Goal: Task Accomplishment & Management: Use online tool/utility

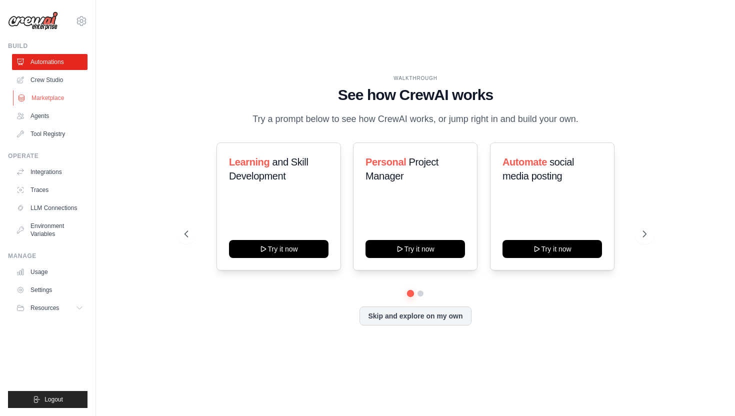
click at [51, 101] on link "Marketplace" at bounding box center [51, 98] width 76 height 16
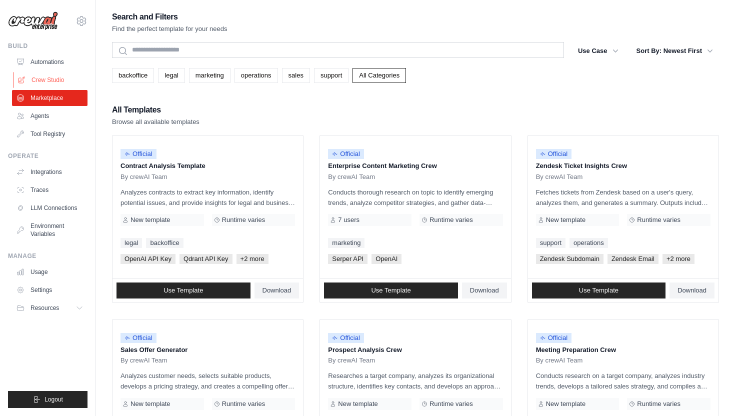
click at [51, 82] on link "Crew Studio" at bounding box center [51, 80] width 76 height 16
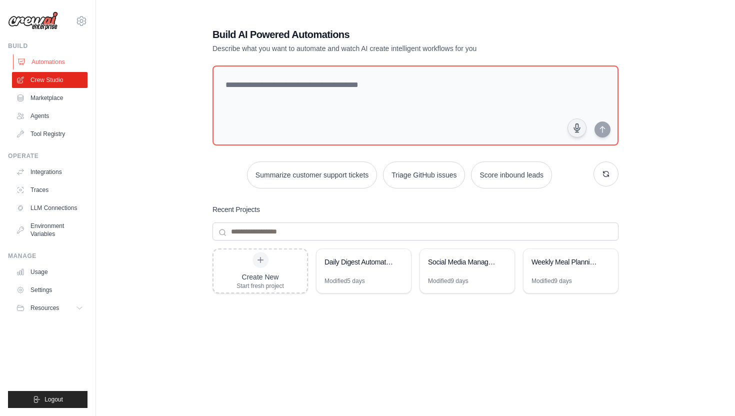
click at [60, 61] on link "Automations" at bounding box center [51, 62] width 76 height 16
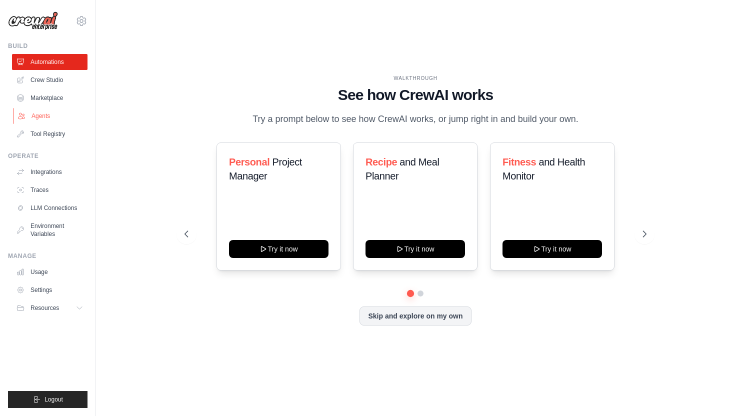
click at [42, 119] on link "Agents" at bounding box center [51, 116] width 76 height 16
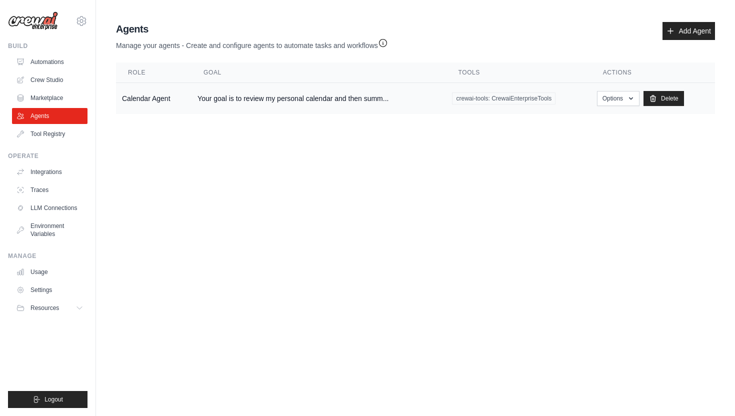
click at [232, 104] on td "Your goal is to review my personal calendar and then summ..." at bounding box center [319, 99] width 255 height 32
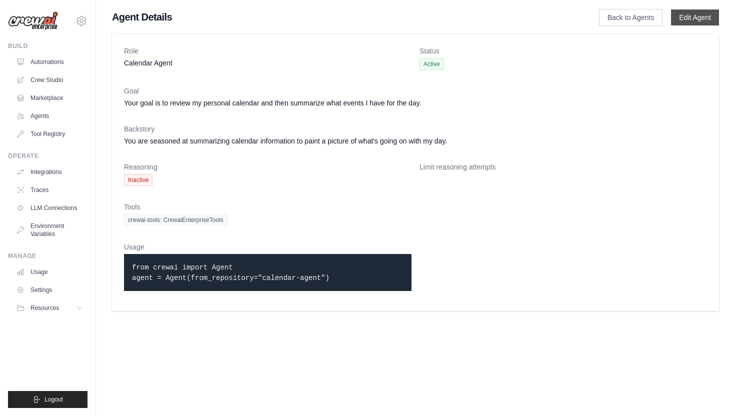
click at [683, 20] on link "Edit Agent" at bounding box center [695, 18] width 48 height 16
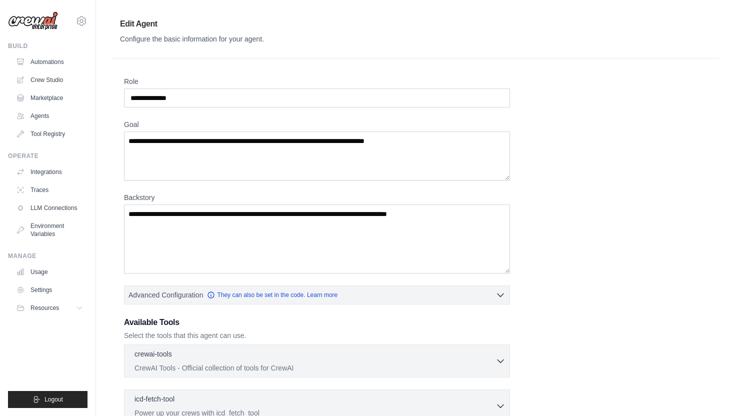
click at [46, 107] on ul "Automations Crew Studio Marketplace Agents Tool Registry" at bounding box center [50, 98] width 76 height 88
click at [44, 102] on link "Marketplace" at bounding box center [51, 98] width 76 height 16
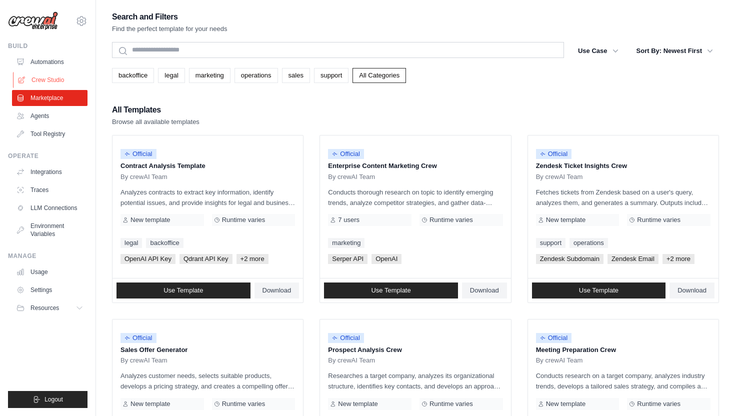
click at [45, 83] on link "Crew Studio" at bounding box center [51, 80] width 76 height 16
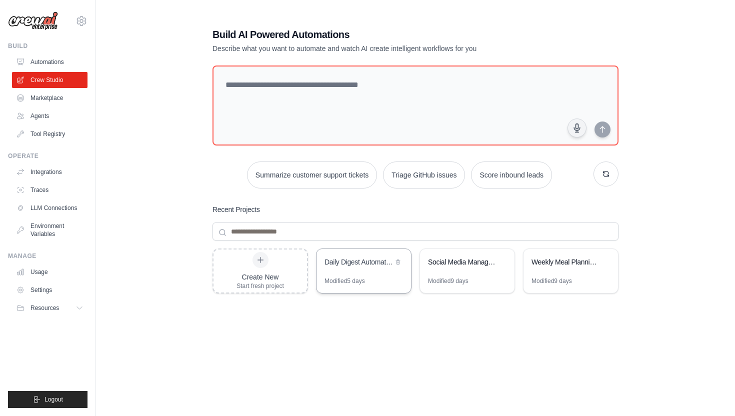
click at [378, 269] on div "Daily Digest Automation" at bounding box center [364, 263] width 95 height 28
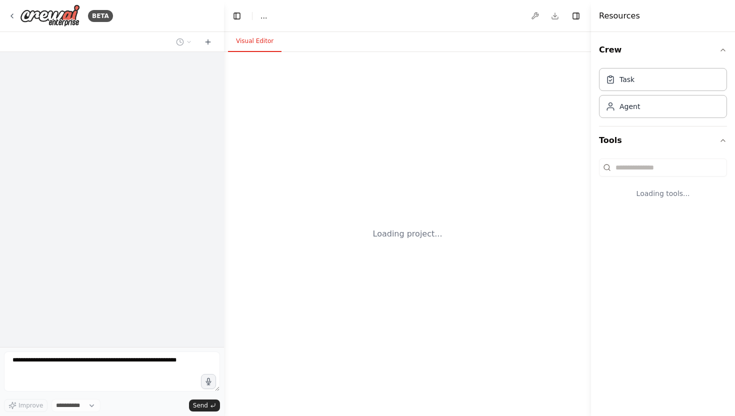
select select "****"
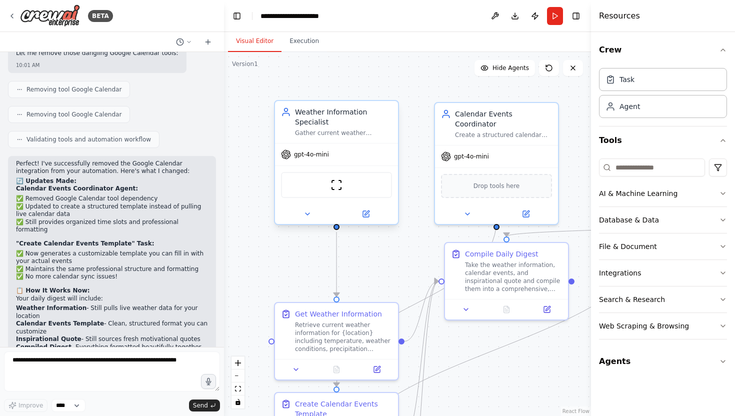
scroll to position [2132, 0]
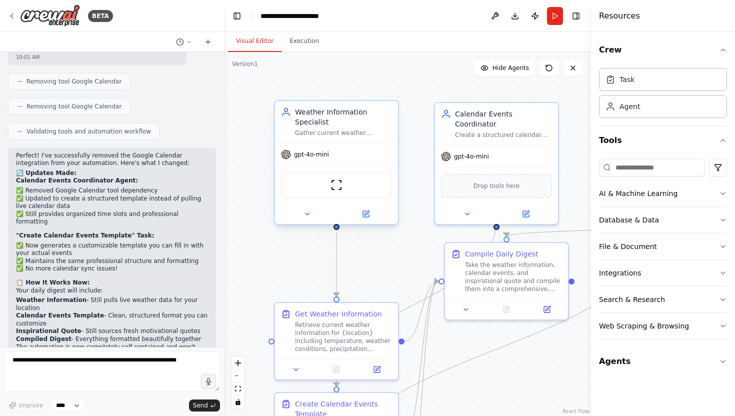
click at [310, 159] on div "gpt-4o-mini" at bounding box center [305, 155] width 48 height 10
click at [309, 156] on span "gpt-4o-mini" at bounding box center [311, 155] width 35 height 8
click at [300, 40] on button "Execution" at bounding box center [305, 41] width 46 height 21
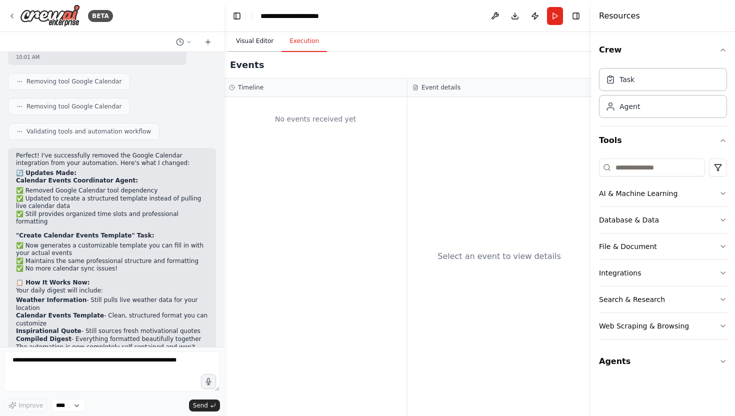
click at [243, 44] on button "Visual Editor" at bounding box center [255, 41] width 54 height 21
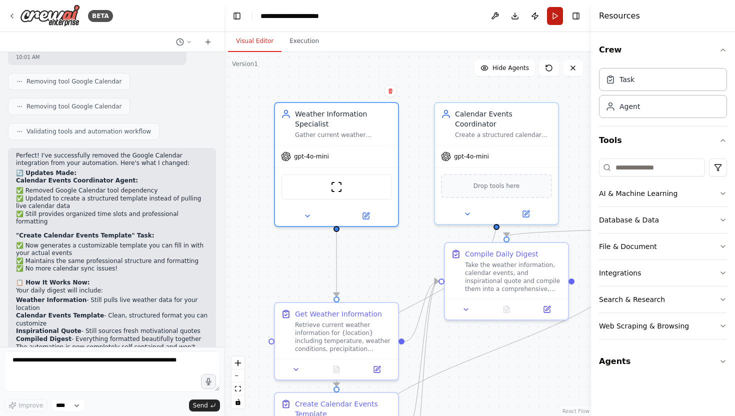
click at [553, 17] on button "Run" at bounding box center [555, 16] width 16 height 18
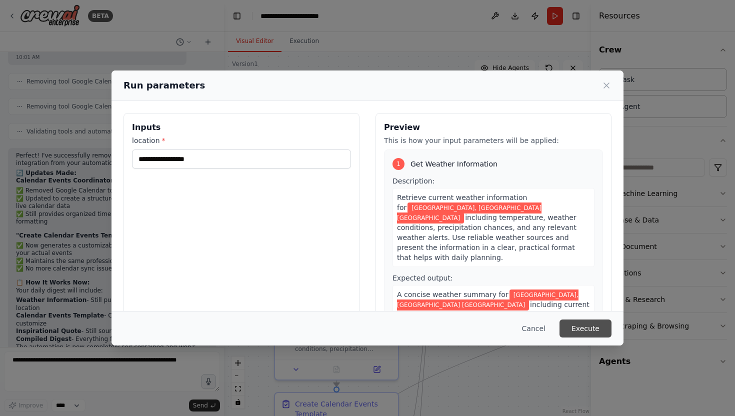
click at [579, 325] on button "Execute" at bounding box center [586, 329] width 52 height 18
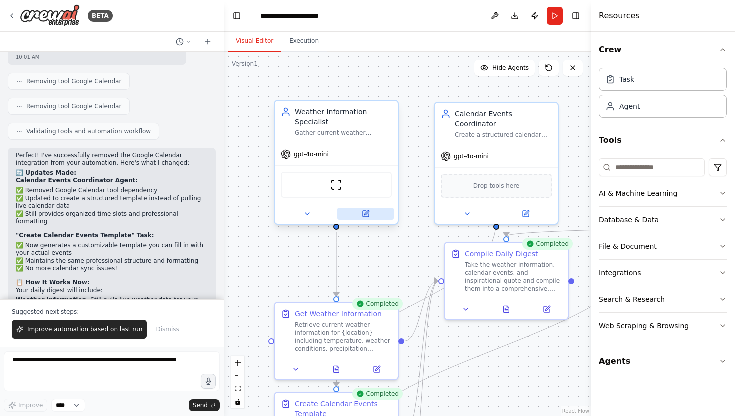
click at [367, 216] on icon at bounding box center [366, 214] width 6 height 6
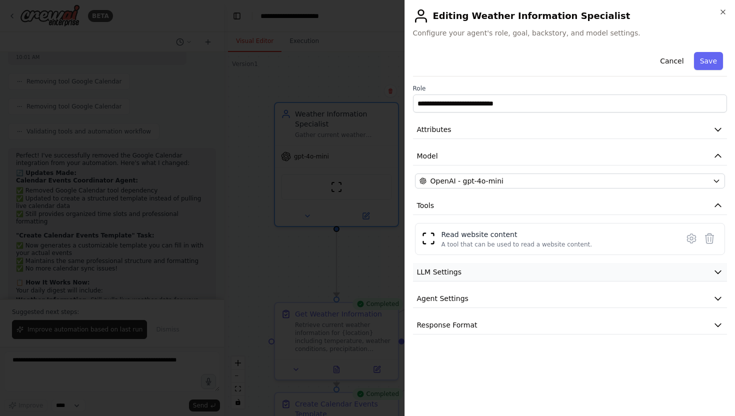
click at [719, 271] on icon "button" at bounding box center [718, 272] width 10 height 10
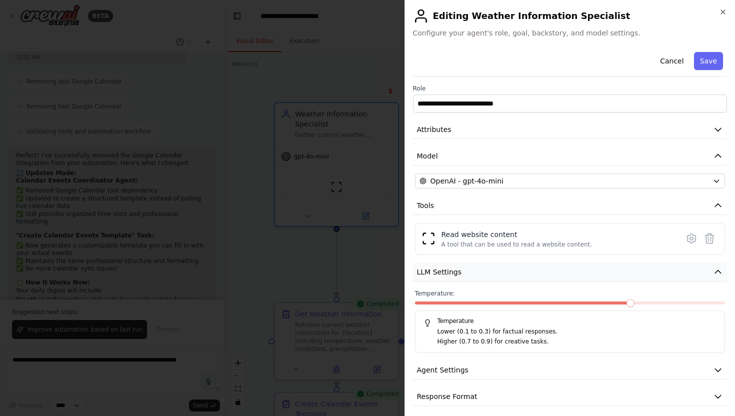
scroll to position [6, 0]
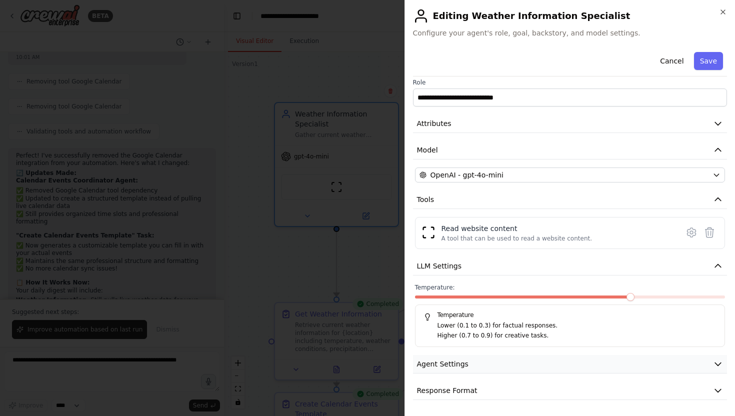
click at [715, 360] on icon "button" at bounding box center [718, 364] width 10 height 10
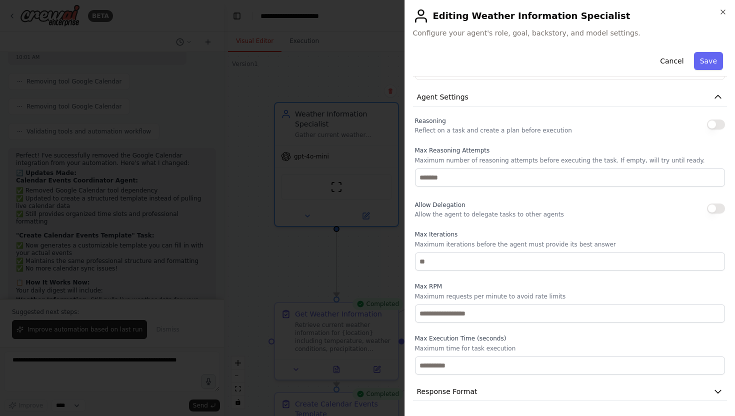
scroll to position [274, 0]
click at [717, 392] on icon "button" at bounding box center [718, 391] width 10 height 10
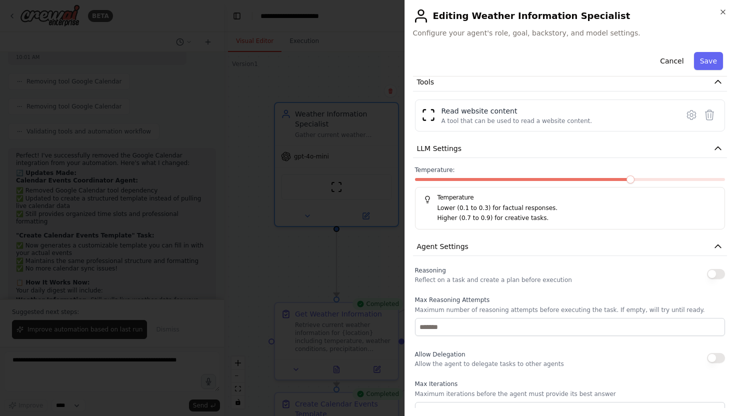
scroll to position [0, 0]
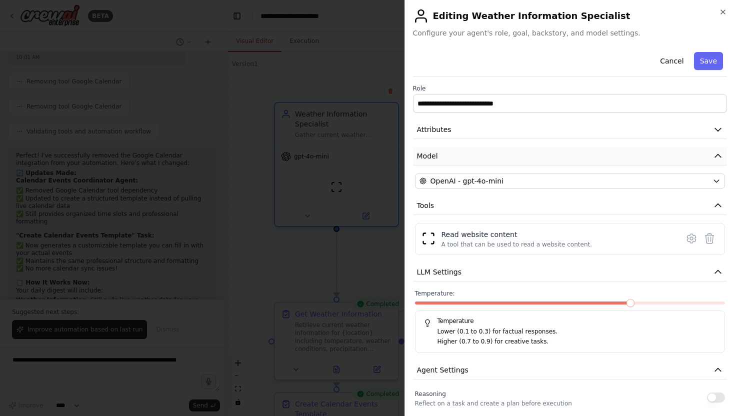
click at [720, 157] on icon "button" at bounding box center [718, 156] width 6 height 3
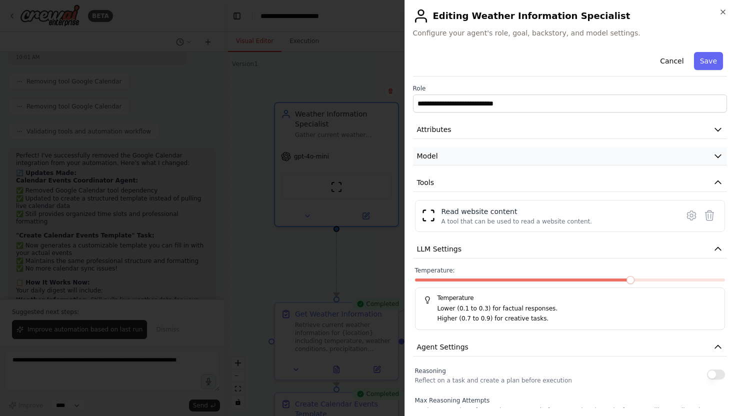
click at [720, 157] on icon "button" at bounding box center [718, 156] width 10 height 10
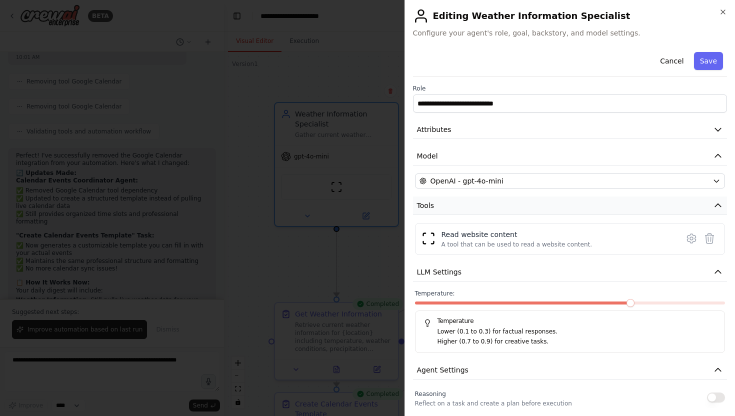
click at [717, 204] on icon "button" at bounding box center [718, 206] width 10 height 10
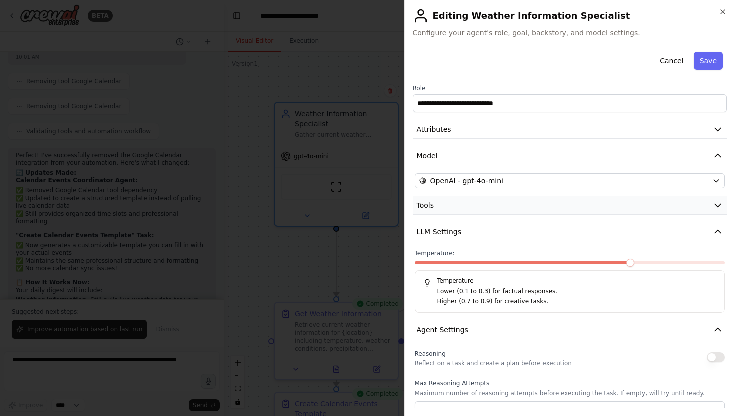
click at [717, 204] on icon "button" at bounding box center [718, 206] width 10 height 10
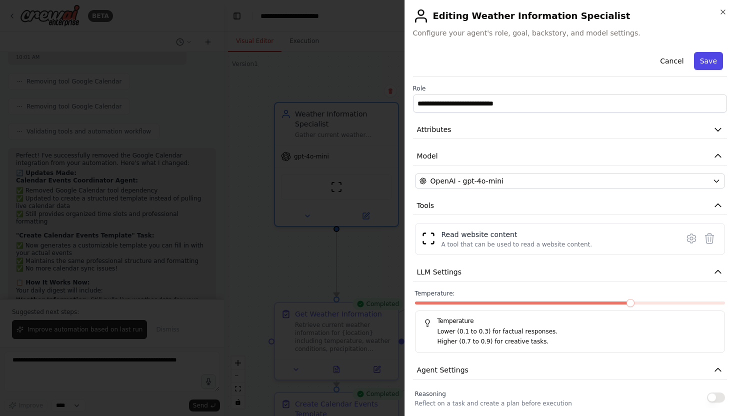
click at [704, 59] on button "Save" at bounding box center [708, 61] width 29 height 18
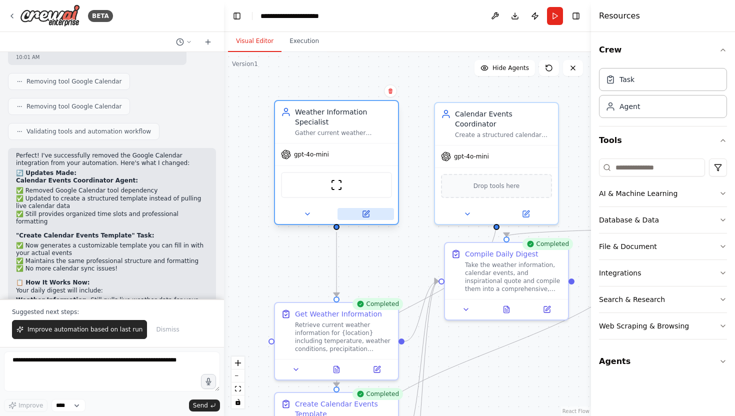
click at [368, 216] on icon at bounding box center [366, 214] width 6 height 6
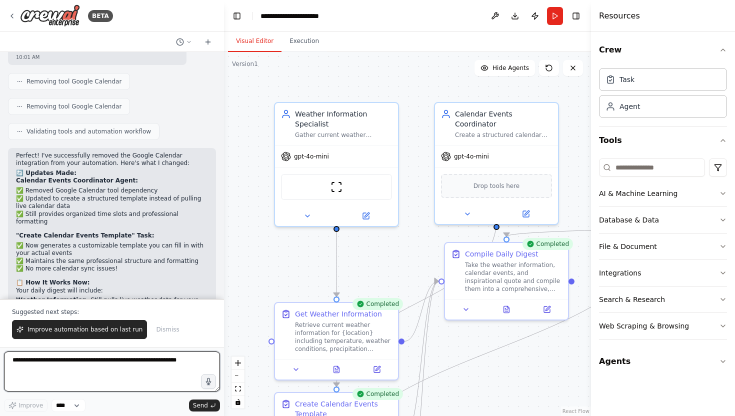
click at [137, 367] on textarea at bounding box center [112, 372] width 216 height 40
type textarea "*"
type textarea "**********"
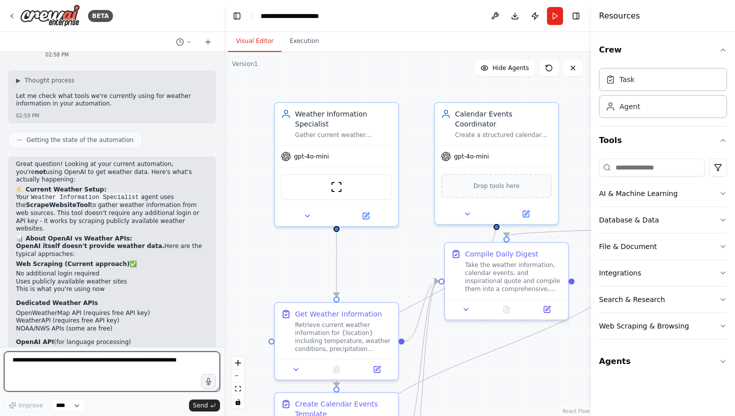
scroll to position [2543, 0]
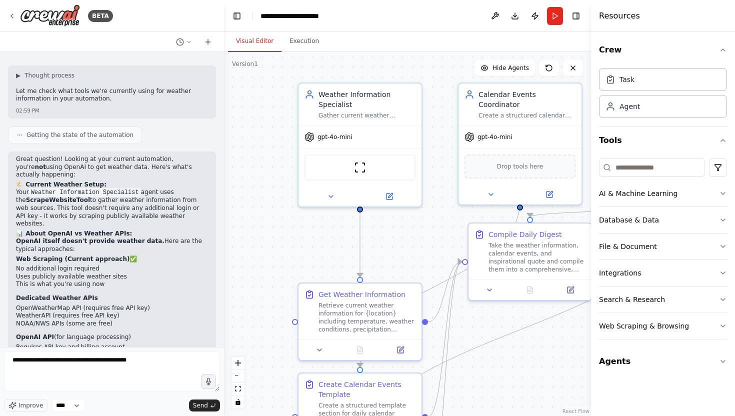
drag, startPoint x: 276, startPoint y: 290, endPoint x: 300, endPoint y: 270, distance: 30.5
click at [300, 270] on div ".deletable-edge-delete-btn { width: 20px; height: 20px; border: 0px solid #ffff…" at bounding box center [407, 234] width 367 height 364
click at [151, 362] on textarea "**********" at bounding box center [112, 372] width 216 height 40
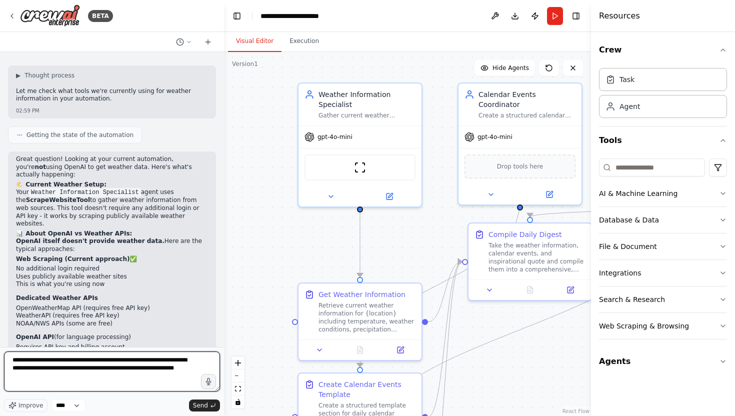
type textarea "**********"
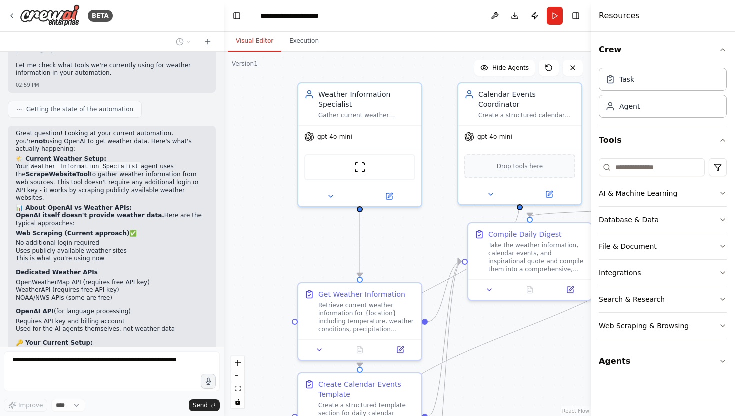
scroll to position [2620, 0]
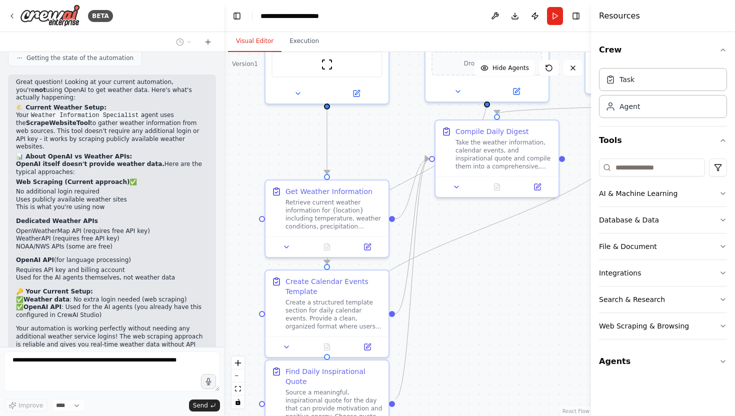
drag, startPoint x: 434, startPoint y: 237, endPoint x: 401, endPoint y: 134, distance: 108.2
click at [401, 134] on div ".deletable-edge-delete-btn { width: 20px; height: 20px; border: 0px solid #ffff…" at bounding box center [407, 234] width 367 height 364
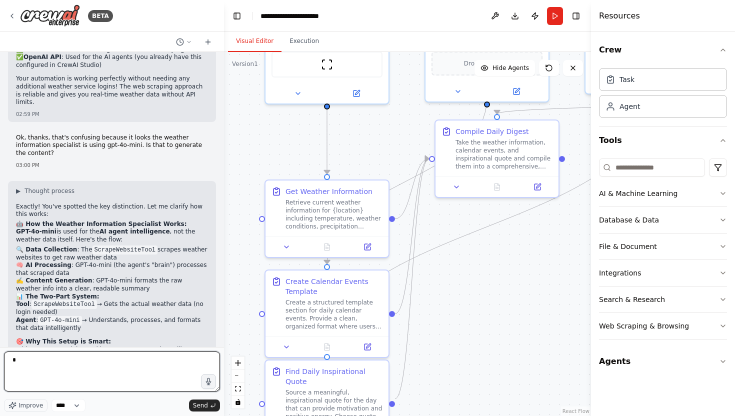
scroll to position [2874, 0]
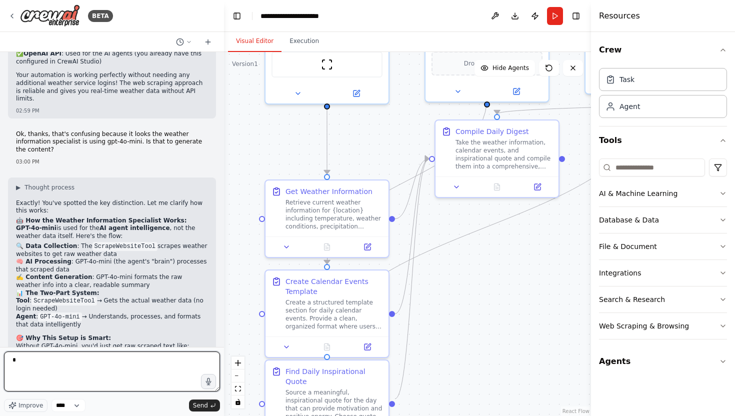
type textarea "*"
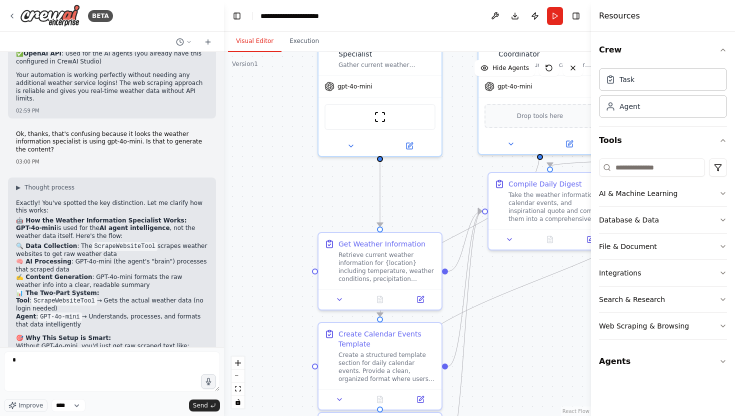
drag, startPoint x: 432, startPoint y: 327, endPoint x: 485, endPoint y: 380, distance: 74.6
click at [485, 380] on div ".deletable-edge-delete-btn { width: 20px; height: 20px; border: 0px solid #ffff…" at bounding box center [407, 234] width 367 height 364
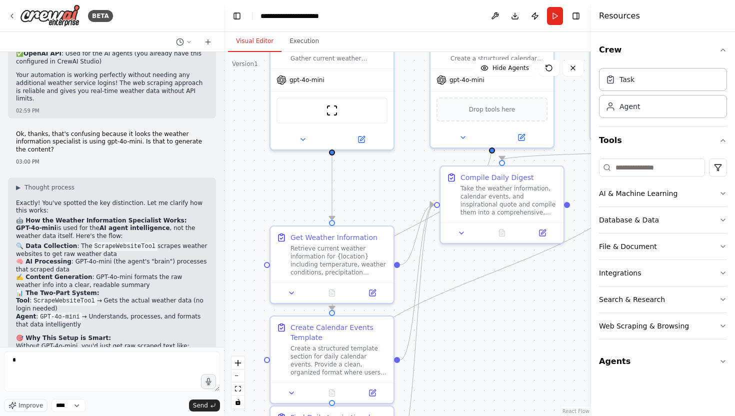
drag, startPoint x: 315, startPoint y: 137, endPoint x: 267, endPoint y: 130, distance: 48.4
click at [267, 130] on div ".deletable-edge-delete-btn { width: 20px; height: 20px; border: 0px solid #ffff…" at bounding box center [407, 234] width 367 height 364
click at [212, 39] on icon at bounding box center [208, 42] width 8 height 8
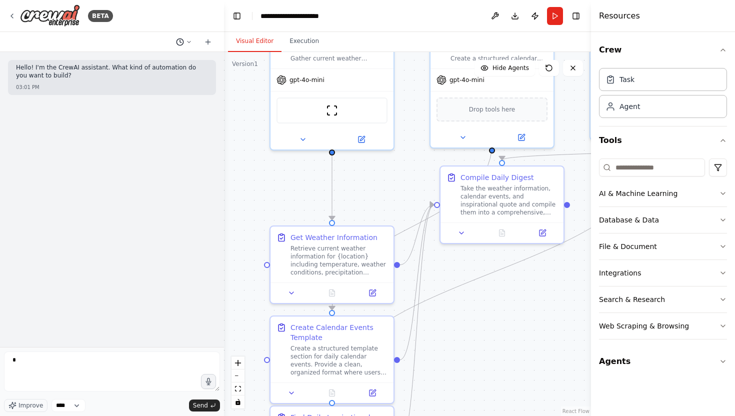
click at [185, 39] on button at bounding box center [184, 42] width 24 height 12
click at [149, 67] on button "Untitled Today 03:01 PM" at bounding box center [164, 63] width 119 height 16
click at [186, 43] on button at bounding box center [184, 42] width 24 height 12
click at [170, 81] on span "Untitled" at bounding box center [154, 79] width 90 height 8
click at [182, 40] on icon at bounding box center [180, 42] width 8 height 8
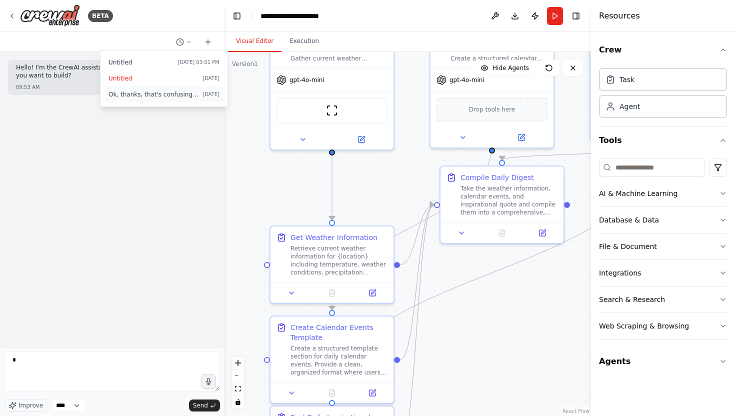
click at [174, 92] on span "Ok, thanks, that's confusing because it looks the weather information specialis…" at bounding box center [154, 95] width 90 height 8
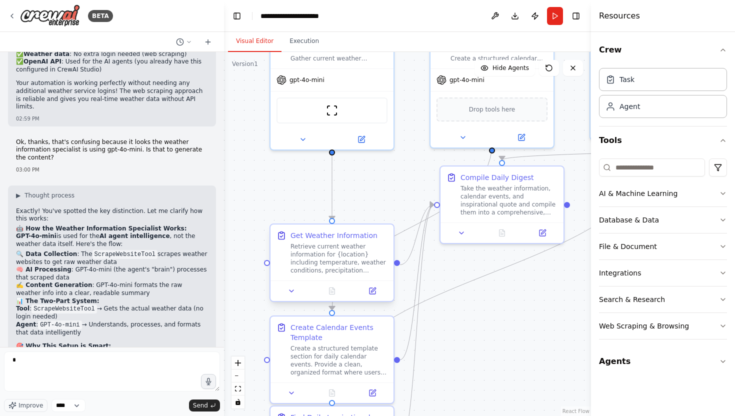
scroll to position [2874, 0]
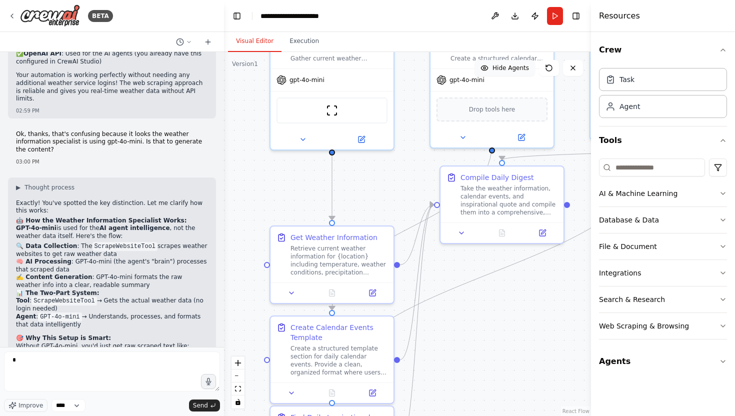
click at [518, 69] on span "Hide Agents" at bounding box center [511, 68] width 37 height 8
click at [518, 69] on span "Show Agents" at bounding box center [509, 68] width 39 height 8
click at [541, 230] on icon at bounding box center [543, 231] width 6 height 6
click at [160, 374] on textarea "*" at bounding box center [112, 372] width 216 height 40
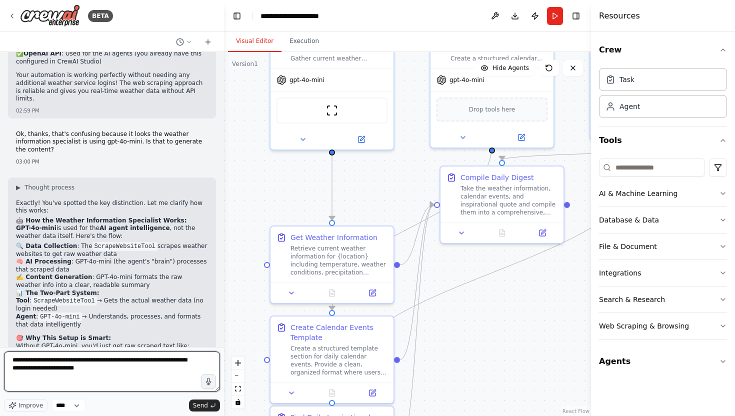
type textarea "**********"
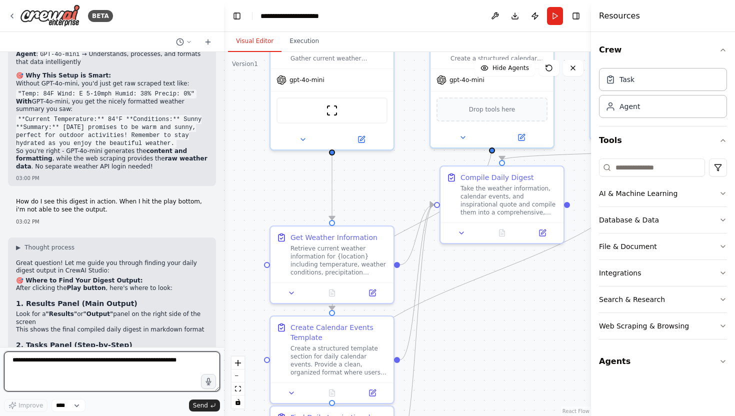
scroll to position [3139, 0]
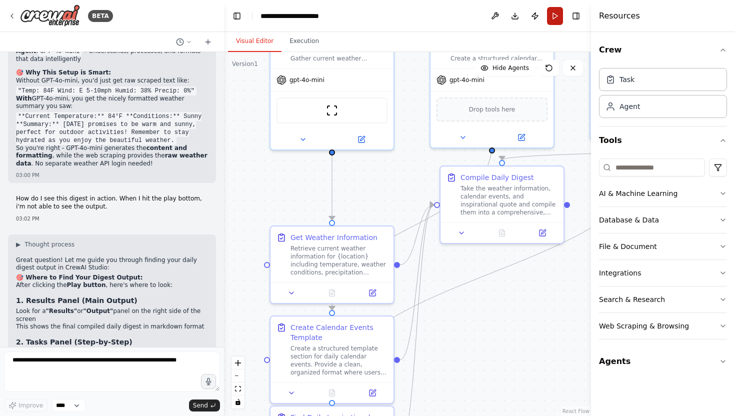
click at [557, 19] on button "Run" at bounding box center [555, 16] width 16 height 18
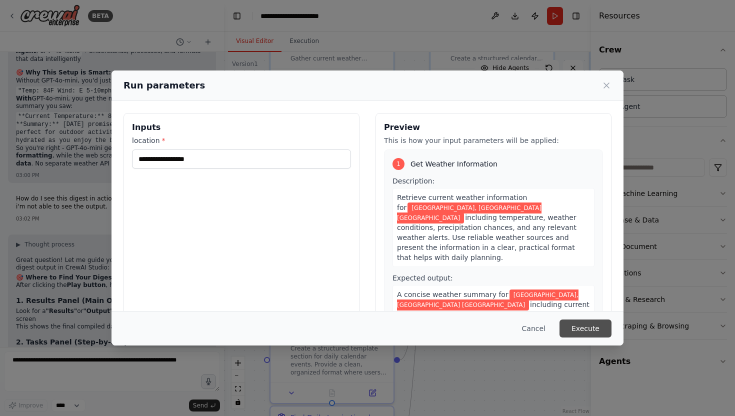
click at [591, 328] on button "Execute" at bounding box center [586, 329] width 52 height 18
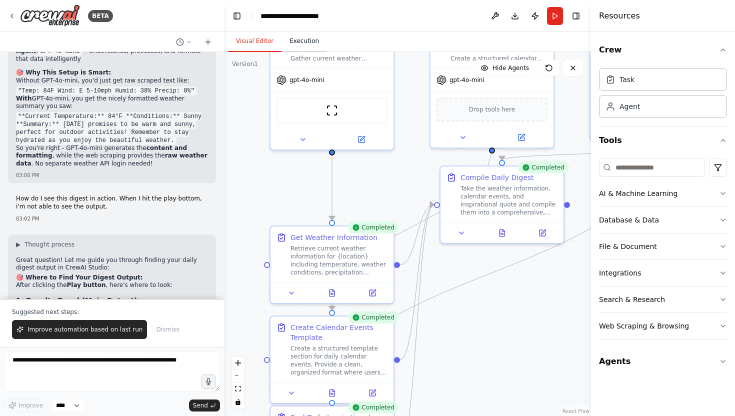
click at [308, 44] on button "Execution" at bounding box center [305, 41] width 46 height 21
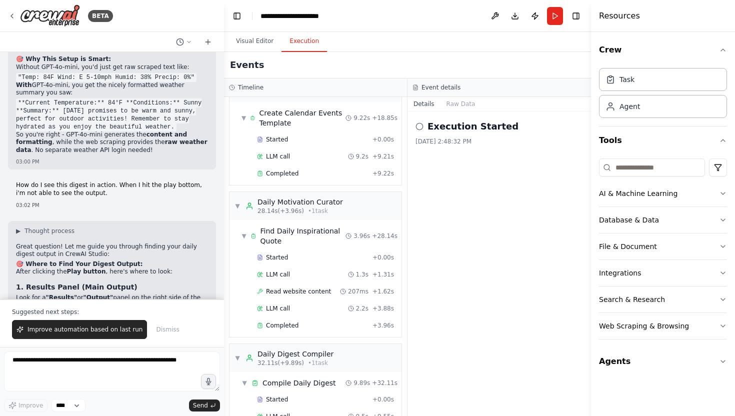
scroll to position [3154, 0]
click at [455, 104] on button "Raw Data" at bounding box center [461, 104] width 41 height 14
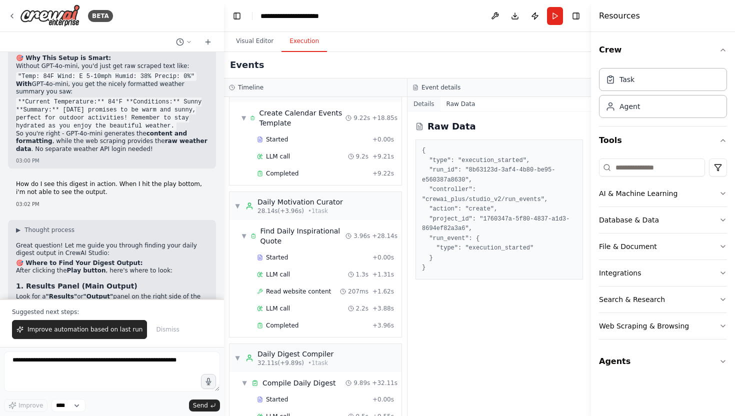
click at [426, 103] on button "Details" at bounding box center [424, 104] width 33 height 14
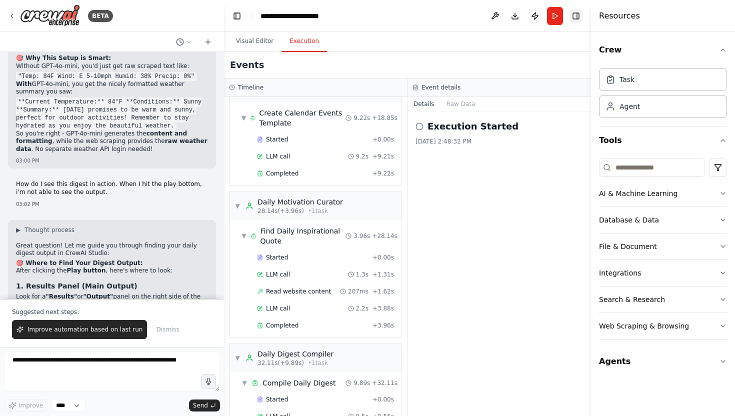
click at [578, 15] on button "Toggle Right Sidebar" at bounding box center [576, 16] width 14 height 14
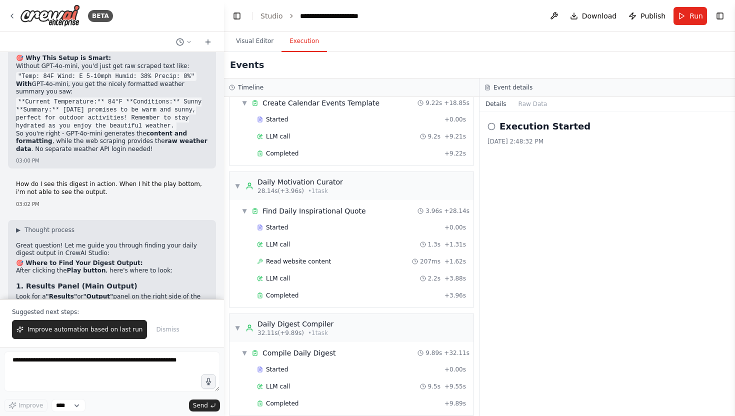
scroll to position [0, 0]
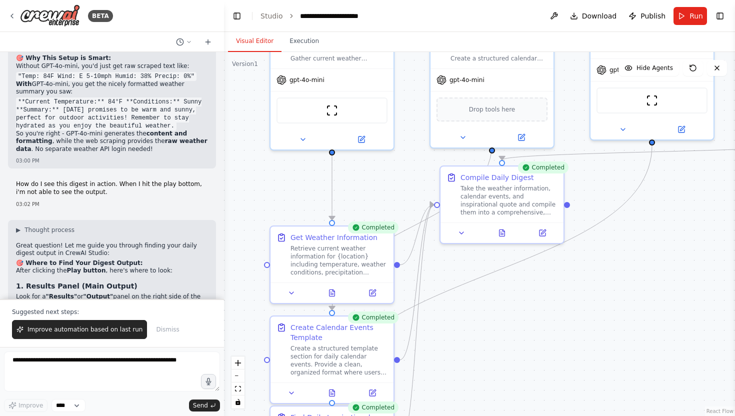
click at [259, 41] on button "Visual Editor" at bounding box center [255, 41] width 54 height 21
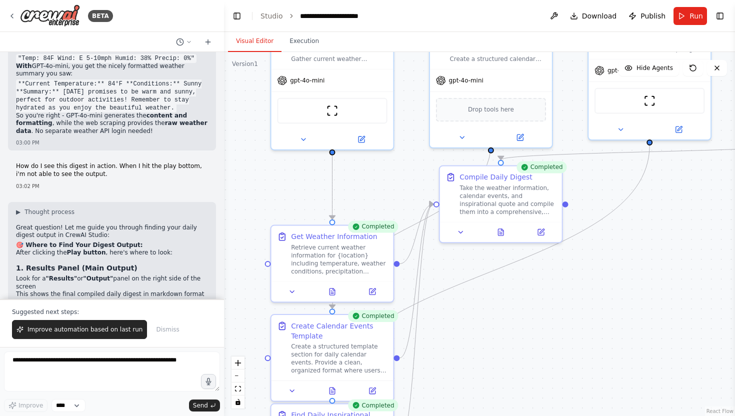
scroll to position [3173, 0]
click at [723, 11] on button "Toggle Right Sidebar" at bounding box center [720, 16] width 14 height 14
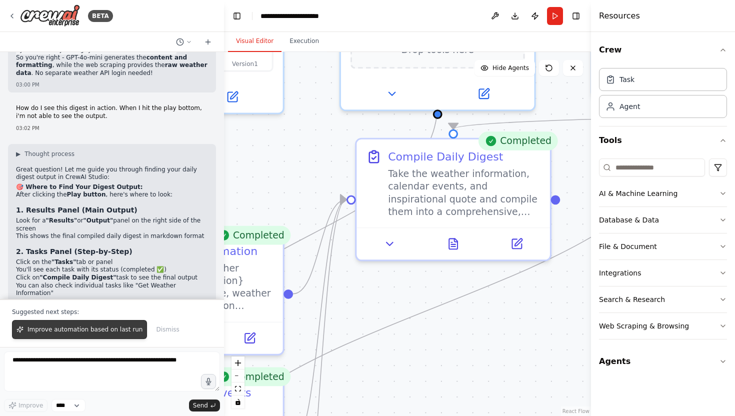
scroll to position [3234, 0]
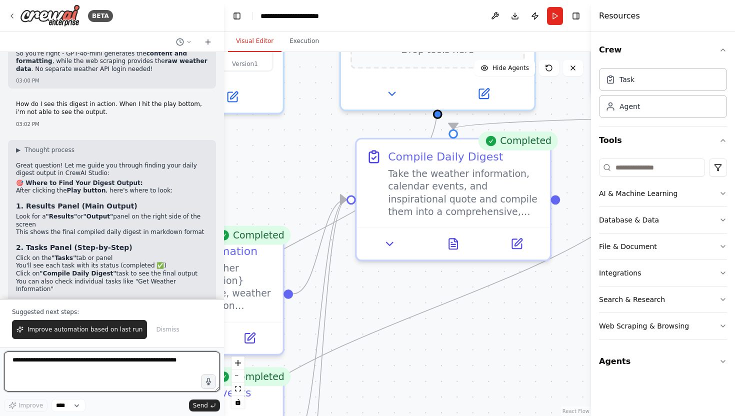
click at [121, 368] on textarea at bounding box center [112, 372] width 216 height 40
type textarea "**********"
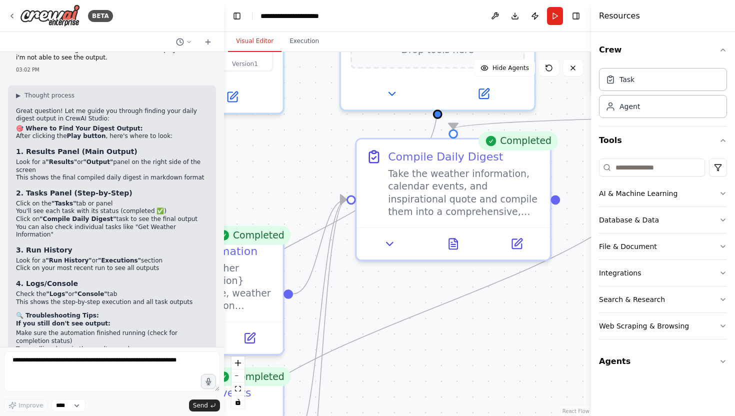
scroll to position [3332, 0]
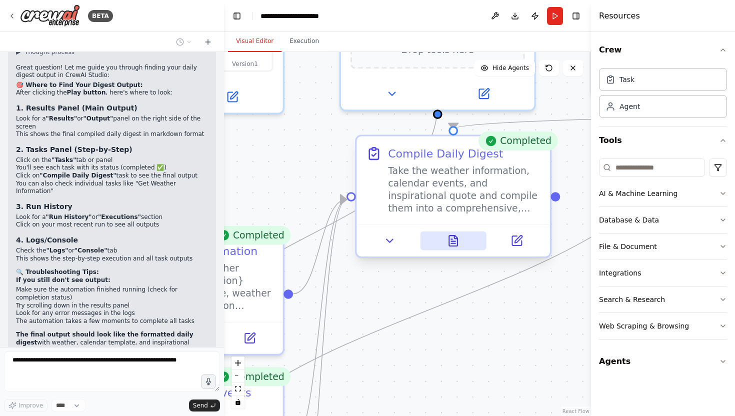
click at [459, 241] on icon at bounding box center [453, 241] width 13 height 13
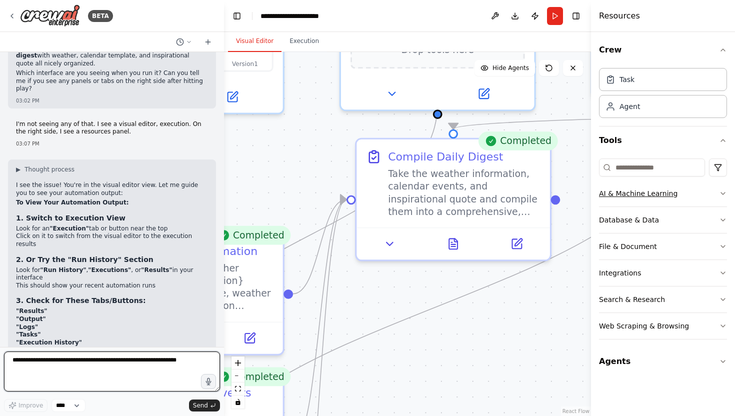
scroll to position [3627, 0]
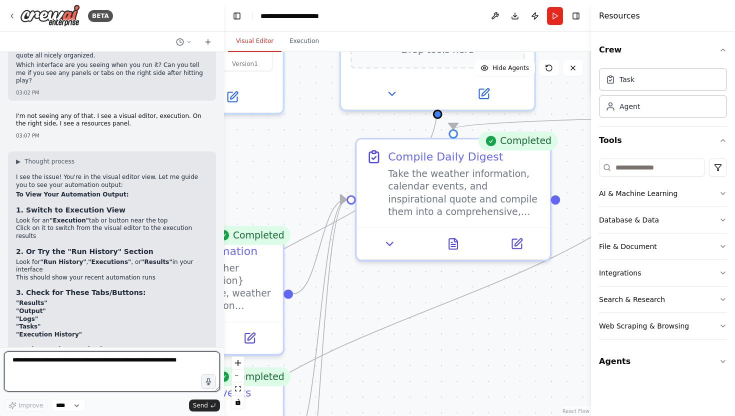
click at [123, 363] on textarea at bounding box center [112, 372] width 216 height 40
type textarea "**********"
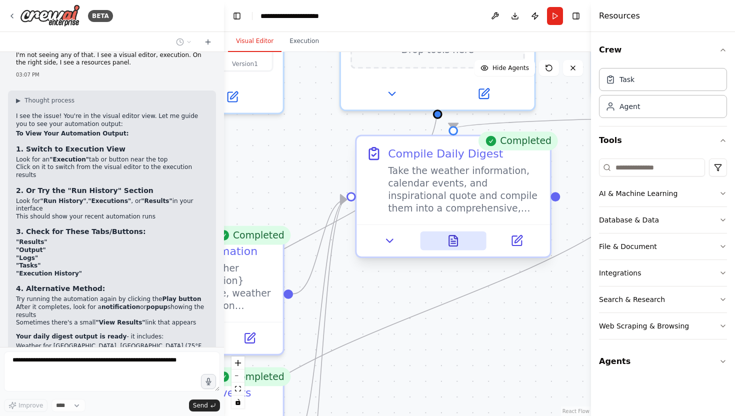
click at [455, 250] on button at bounding box center [453, 241] width 67 height 19
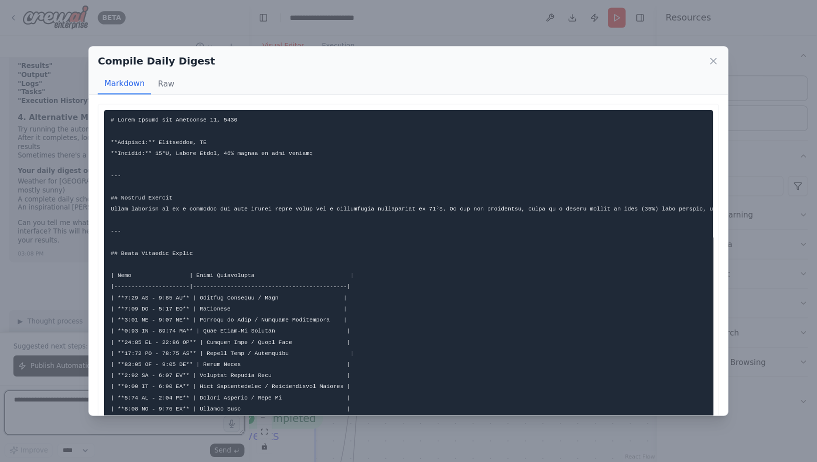
scroll to position [3879, 0]
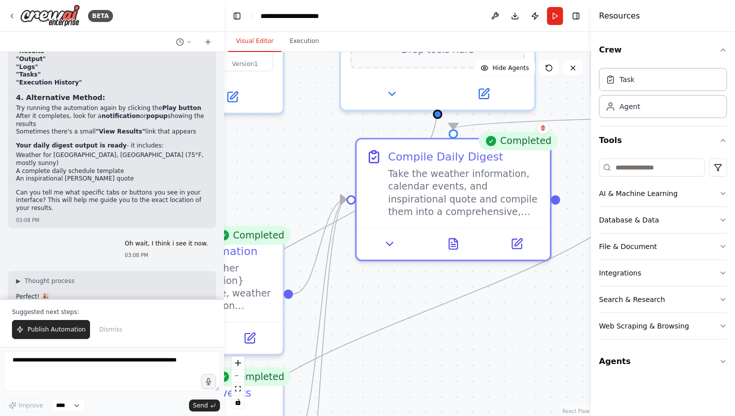
click at [532, 330] on div ".deletable-edge-delete-btn { width: 20px; height: 20px; border: 0px solid #ffff…" at bounding box center [407, 234] width 367 height 364
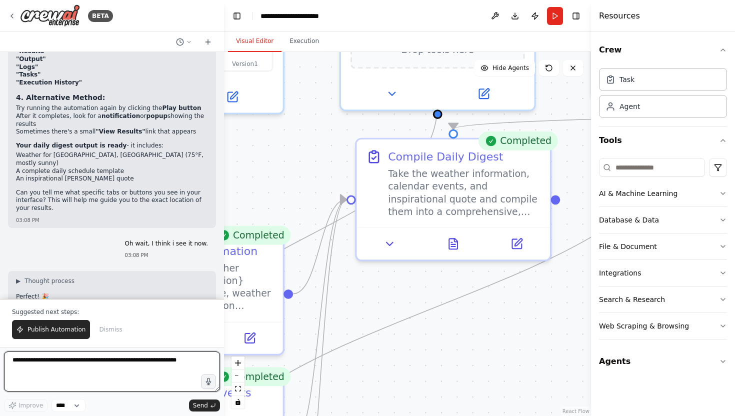
click at [136, 368] on textarea at bounding box center [112, 372] width 216 height 40
type textarea "**********"
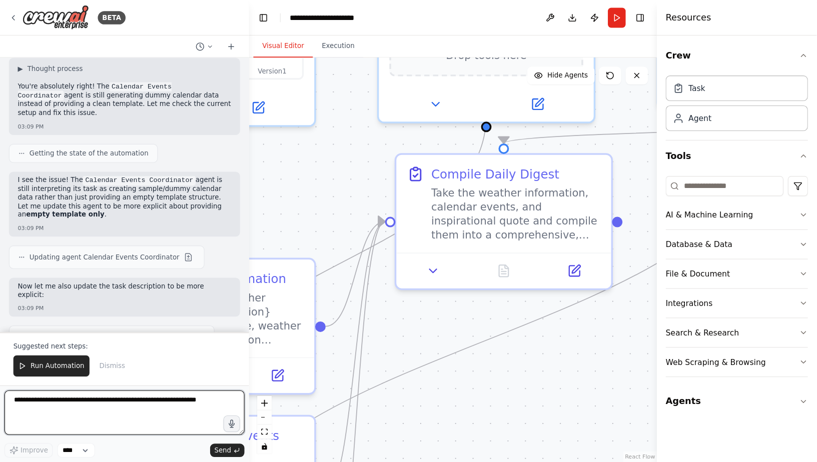
scroll to position [4325, 0]
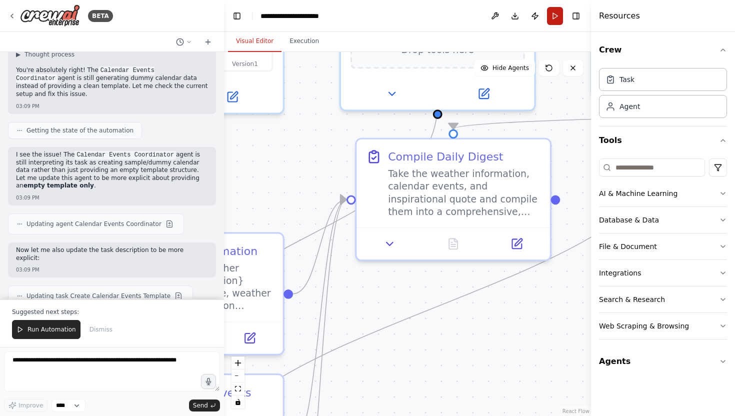
click at [559, 15] on button "Run" at bounding box center [555, 16] width 16 height 18
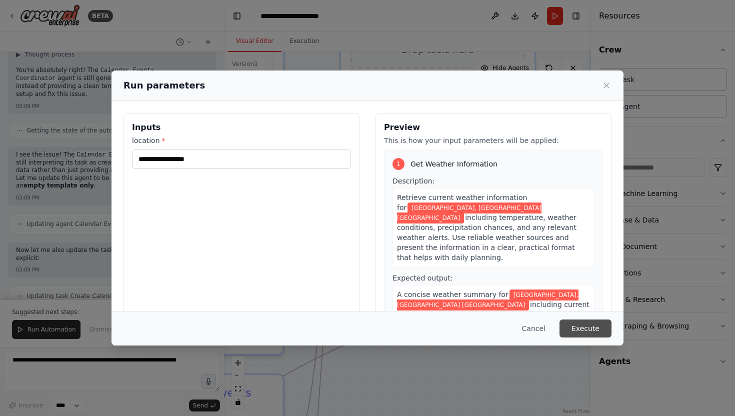
click at [587, 322] on button "Execute" at bounding box center [586, 329] width 52 height 18
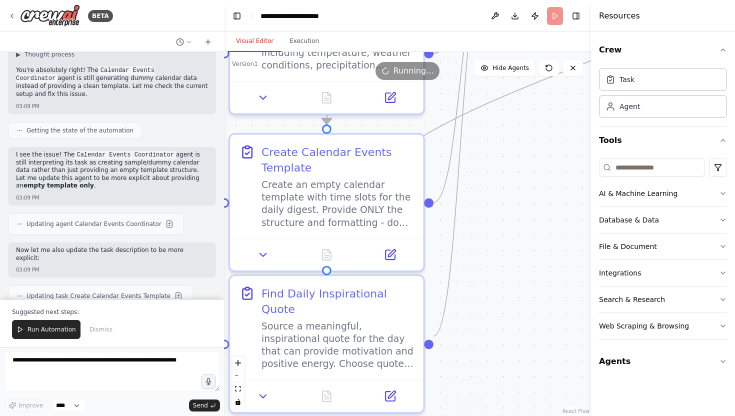
drag, startPoint x: 447, startPoint y: 338, endPoint x: 540, endPoint y: 130, distance: 228.1
click at [577, 100] on div ".deletable-edge-delete-btn { width: 20px; height: 20px; border: 0px solid #ffff…" at bounding box center [407, 234] width 367 height 364
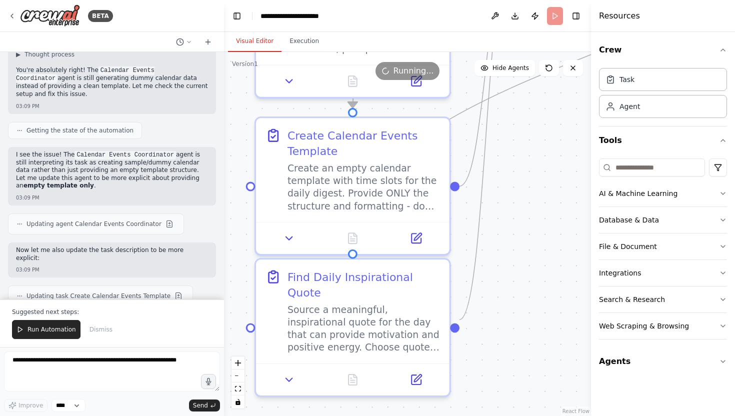
drag, startPoint x: 500, startPoint y: 194, endPoint x: 537, endPoint y: 175, distance: 41.2
click at [537, 175] on div ".deletable-edge-delete-btn { width: 20px; height: 20px; border: 0px solid #ffff…" at bounding box center [407, 234] width 367 height 364
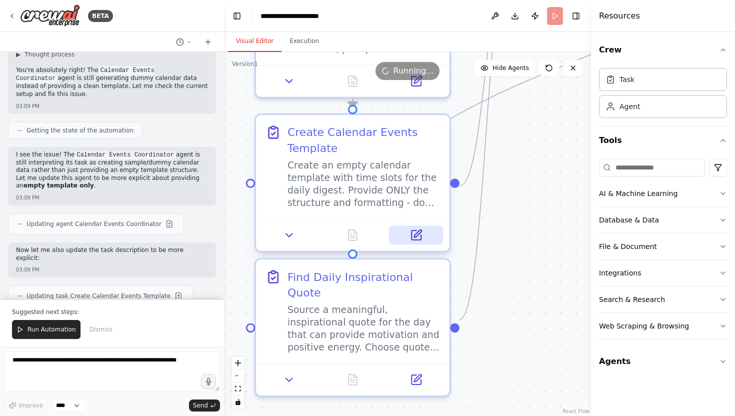
click at [417, 234] on icon at bounding box center [418, 234] width 8 height 8
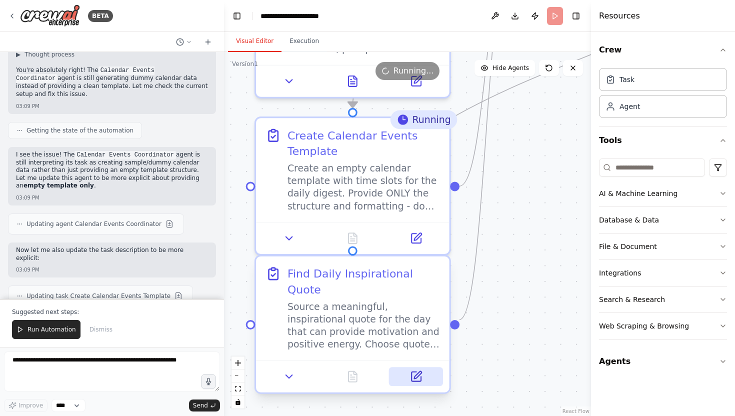
click at [418, 372] on icon at bounding box center [418, 376] width 8 height 8
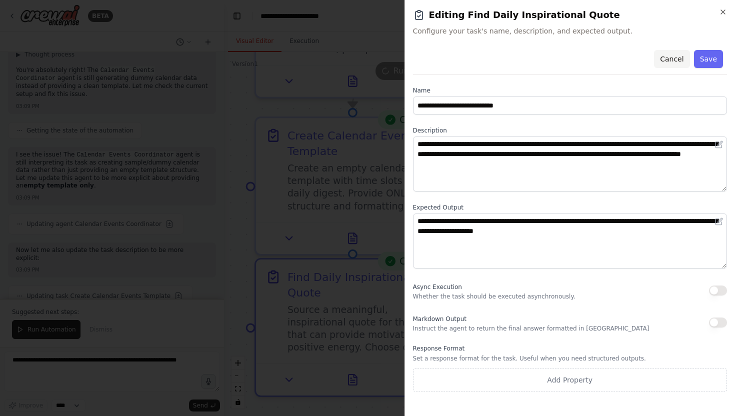
click at [670, 60] on button "Cancel" at bounding box center [672, 59] width 36 height 18
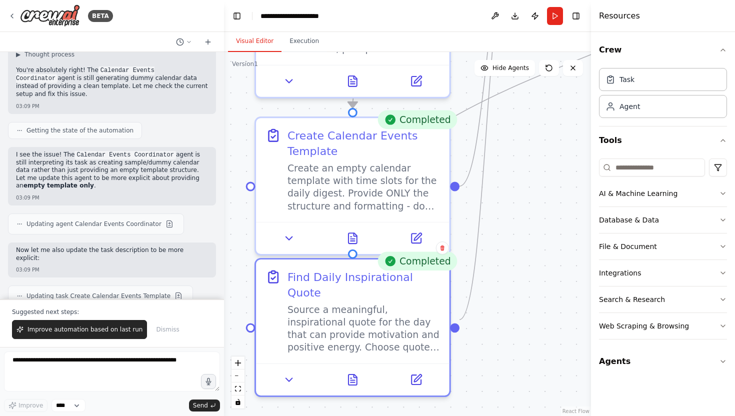
click at [526, 245] on div ".deletable-edge-delete-btn { width: 20px; height: 20px; border: 0px solid #ffff…" at bounding box center [407, 234] width 367 height 364
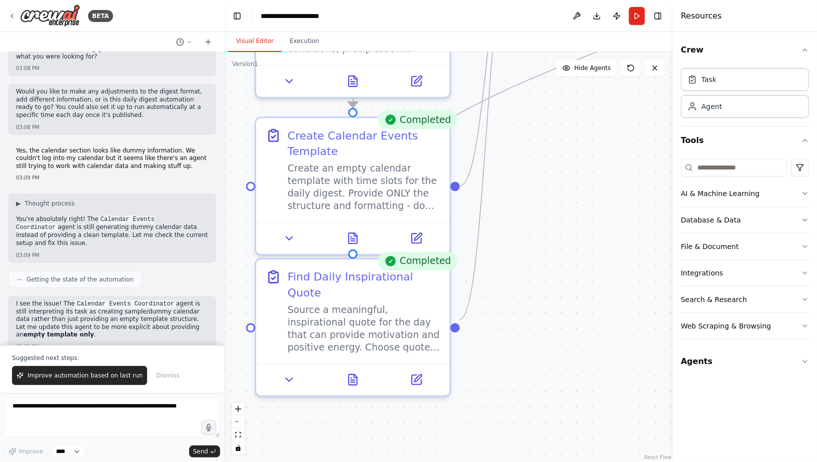
scroll to position [4176, 0]
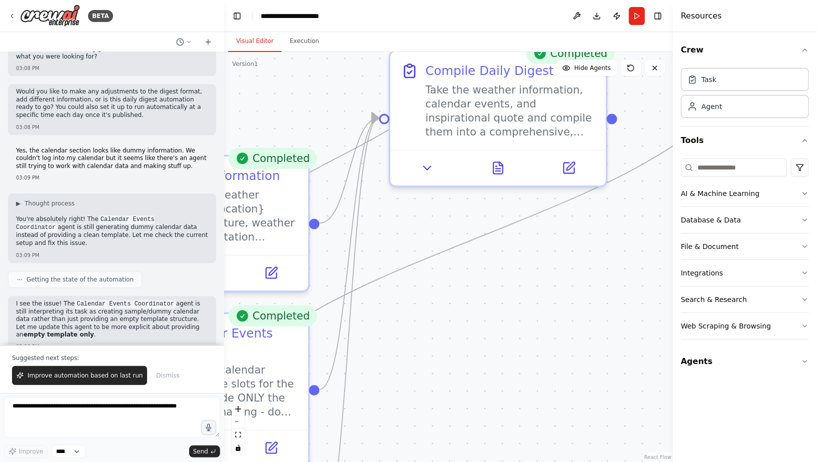
drag, startPoint x: 582, startPoint y: 199, endPoint x: 456, endPoint y: 413, distance: 247.9
click at [456, 413] on div ".deletable-edge-delete-btn { width: 20px; height: 20px; border: 0px solid #ffff…" at bounding box center [448, 257] width 449 height 410
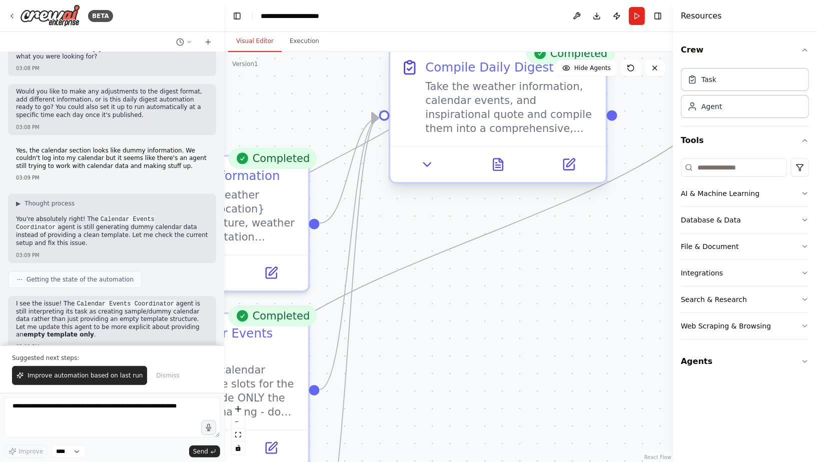
click at [495, 177] on div at bounding box center [498, 164] width 216 height 36
click at [500, 165] on icon at bounding box center [498, 165] width 5 height 0
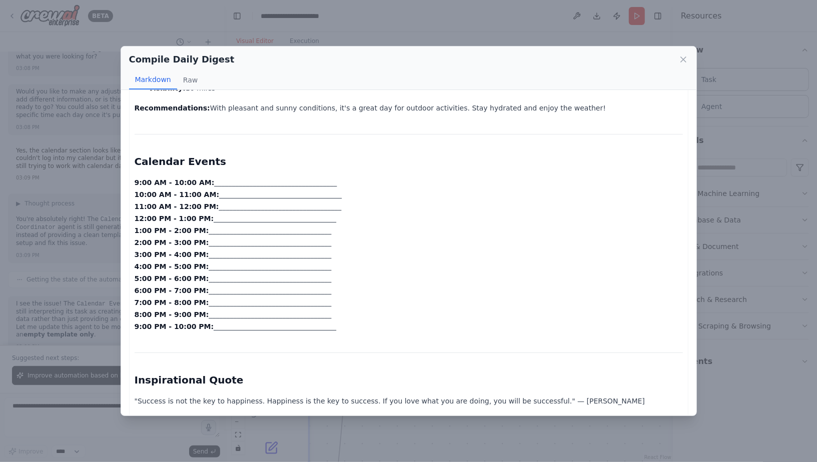
scroll to position [256, 0]
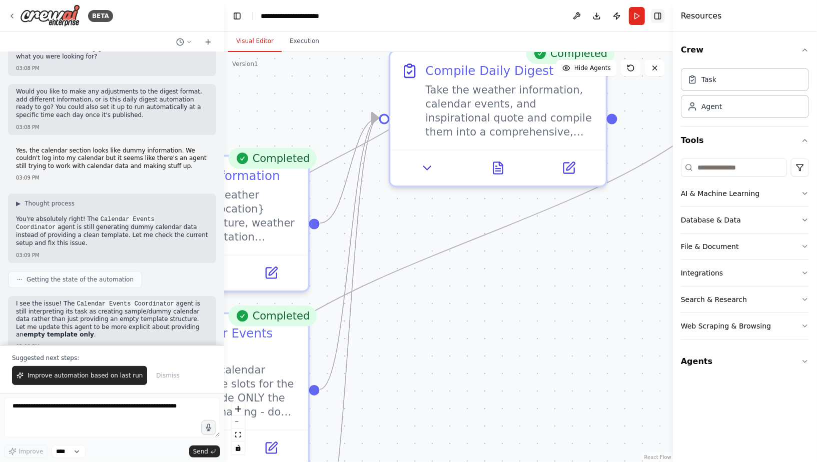
click at [658, 14] on button "Toggle Right Sidebar" at bounding box center [658, 16] width 14 height 14
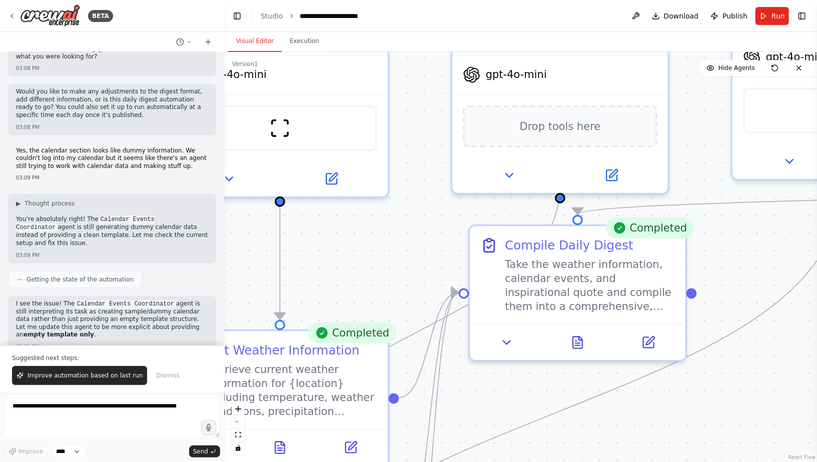
drag, startPoint x: 664, startPoint y: 278, endPoint x: 743, endPoint y: 453, distance: 191.8
click at [735, 416] on div ".deletable-edge-delete-btn { width: 20px; height: 20px; border: 0px solid #ffff…" at bounding box center [520, 257] width 593 height 410
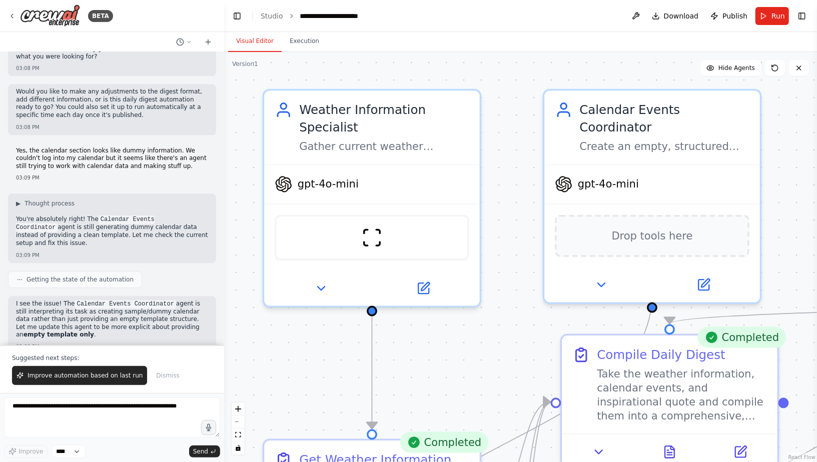
drag, startPoint x: 424, startPoint y: 247, endPoint x: 516, endPoint y: 356, distance: 143.0
click at [516, 356] on div ".deletable-edge-delete-btn { width: 20px; height: 20px; border: 0px solid #ffff…" at bounding box center [520, 257] width 593 height 410
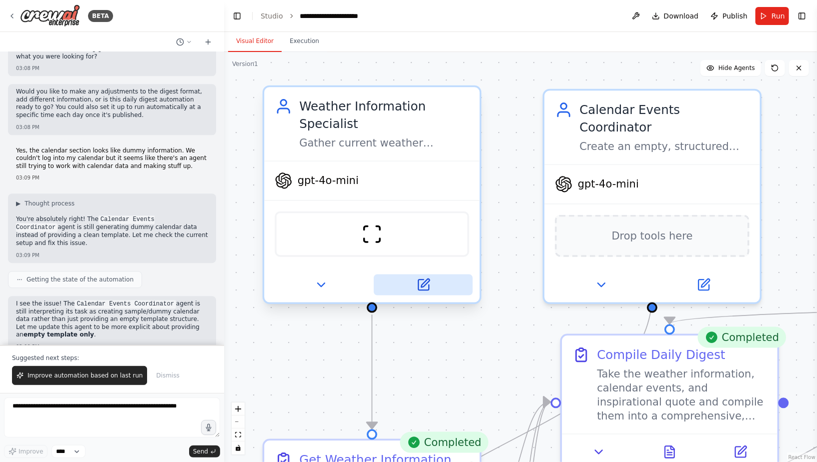
click at [428, 290] on button at bounding box center [423, 285] width 99 height 21
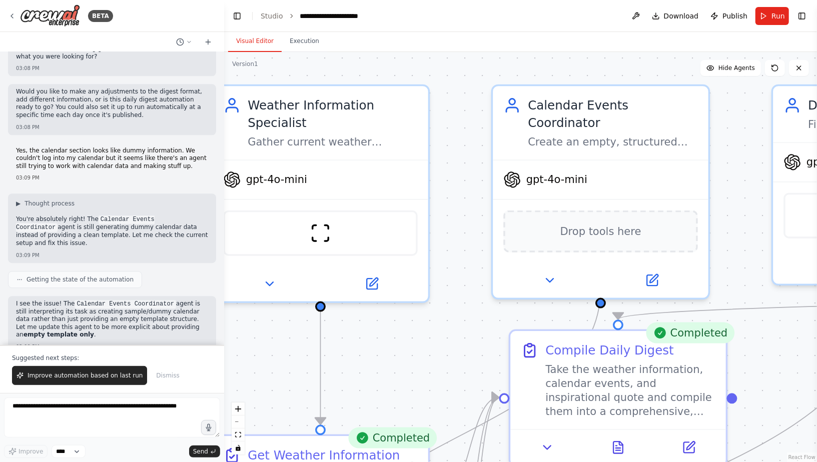
drag, startPoint x: 462, startPoint y: 343, endPoint x: 410, endPoint y: 339, distance: 52.7
click at [410, 339] on div ".deletable-edge-delete-btn { width: 20px; height: 20px; border: 0px solid #ffff…" at bounding box center [520, 257] width 593 height 410
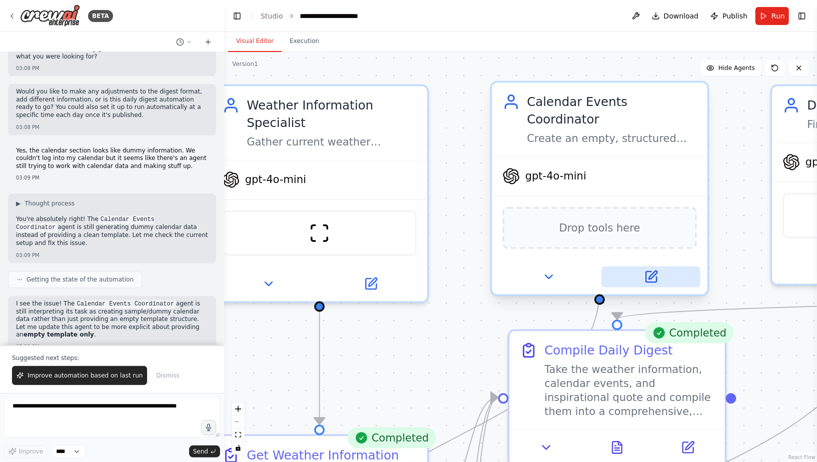
click at [656, 272] on icon at bounding box center [651, 277] width 11 height 11
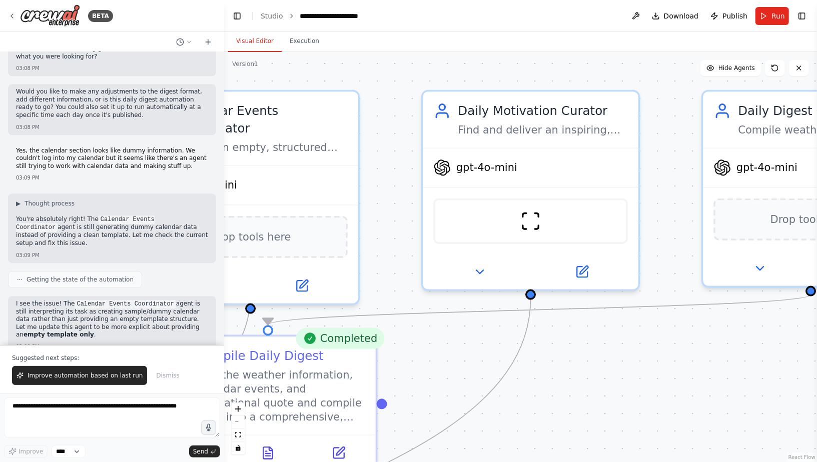
drag, startPoint x: 747, startPoint y: 350, endPoint x: 398, endPoint y: 355, distance: 349.1
click at [398, 355] on div ".deletable-edge-delete-btn { width: 20px; height: 20px; border: 0px solid #ffff…" at bounding box center [520, 257] width 593 height 410
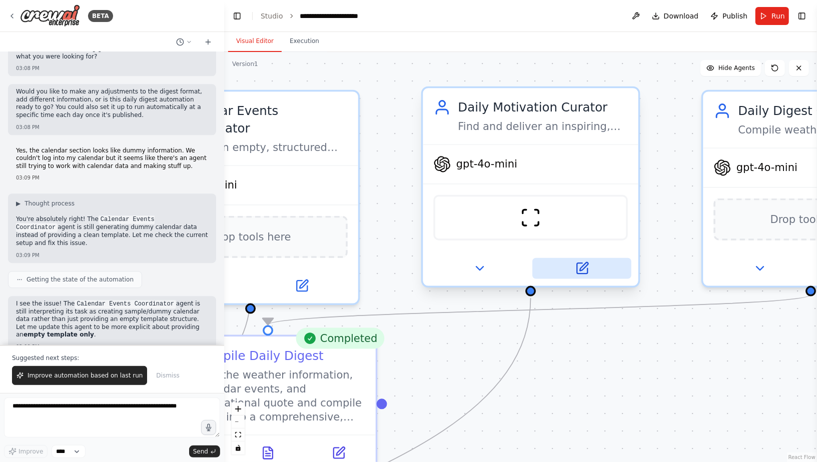
click at [595, 268] on button at bounding box center [581, 268] width 99 height 21
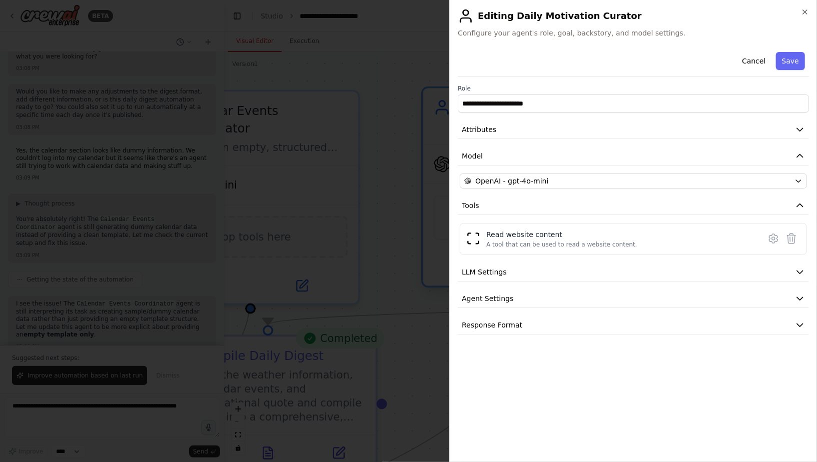
click at [595, 268] on button "LLM Settings" at bounding box center [633, 272] width 351 height 19
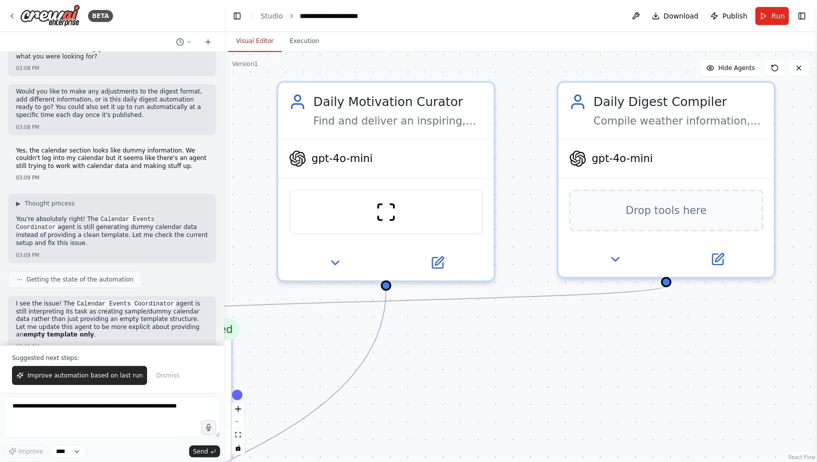
drag, startPoint x: 702, startPoint y: 321, endPoint x: 558, endPoint y: 312, distance: 144.8
click at [558, 312] on div ".deletable-edge-delete-btn { width: 20px; height: 20px; border: 0px solid #ffff…" at bounding box center [520, 257] width 593 height 410
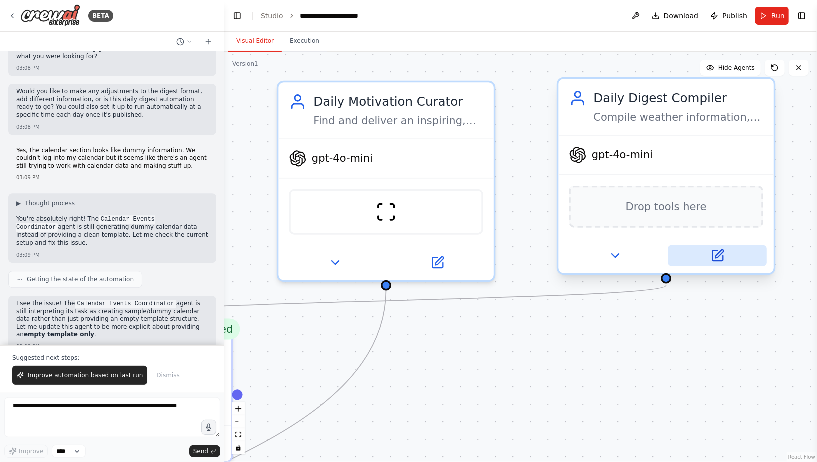
click at [725, 256] on button at bounding box center [717, 256] width 99 height 21
click at [717, 259] on icon at bounding box center [717, 256] width 11 height 11
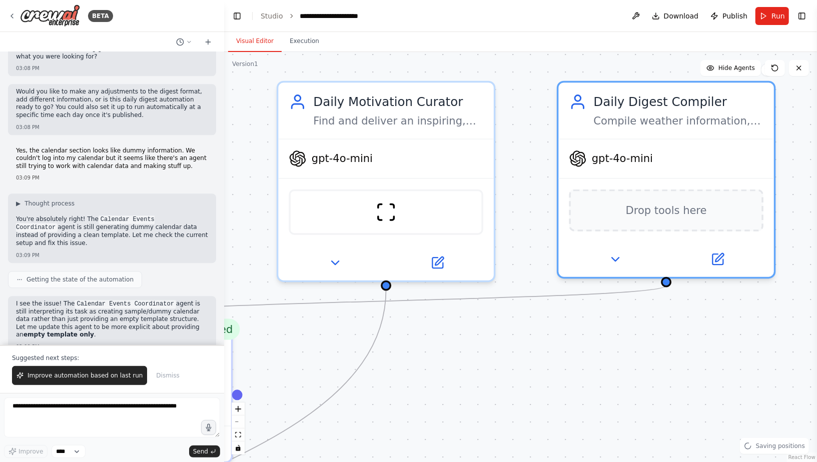
click at [667, 368] on div ".deletable-edge-delete-btn { width: 20px; height: 20px; border: 0px solid #ffff…" at bounding box center [520, 257] width 593 height 410
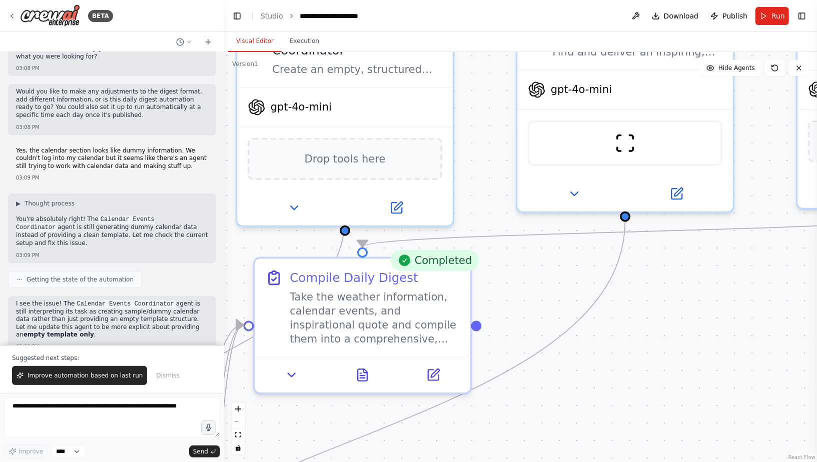
drag, startPoint x: 540, startPoint y: 382, endPoint x: 817, endPoint y: 312, distance: 285.6
click at [735, 312] on div "BETA I would like to get a daily digest that summarizes: The weather. Events th…" at bounding box center [408, 231] width 817 height 462
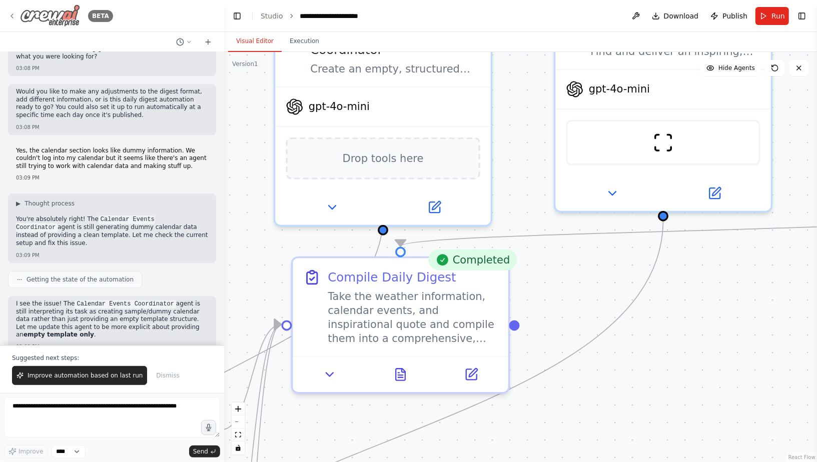
click at [9, 17] on icon at bounding box center [12, 16] width 8 height 8
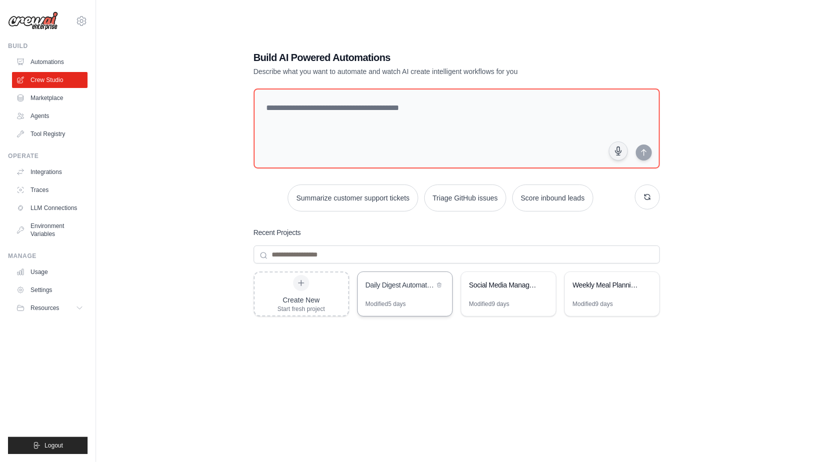
click at [404, 299] on div "Daily Digest Automation" at bounding box center [405, 286] width 95 height 28
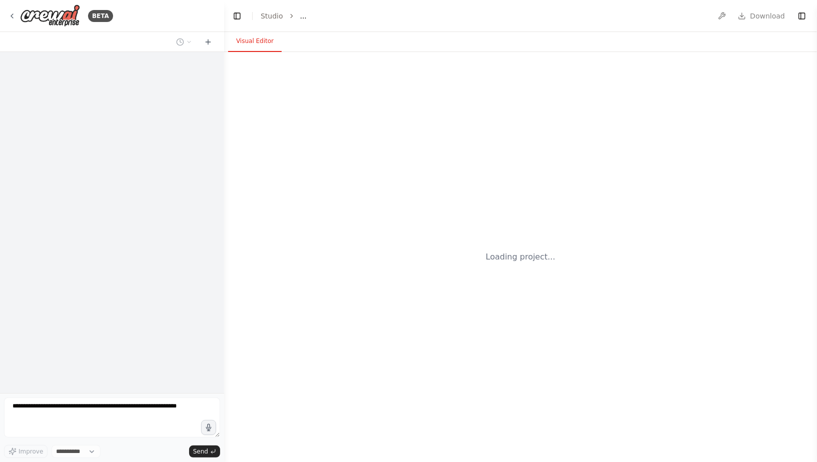
select select "****"
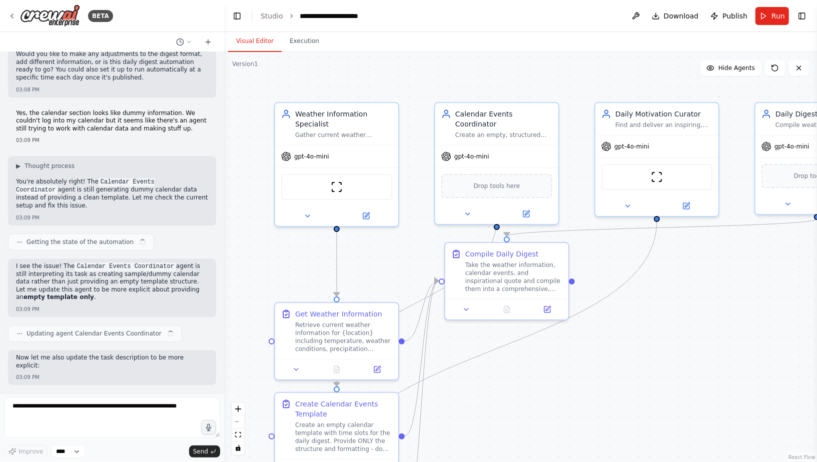
scroll to position [4214, 0]
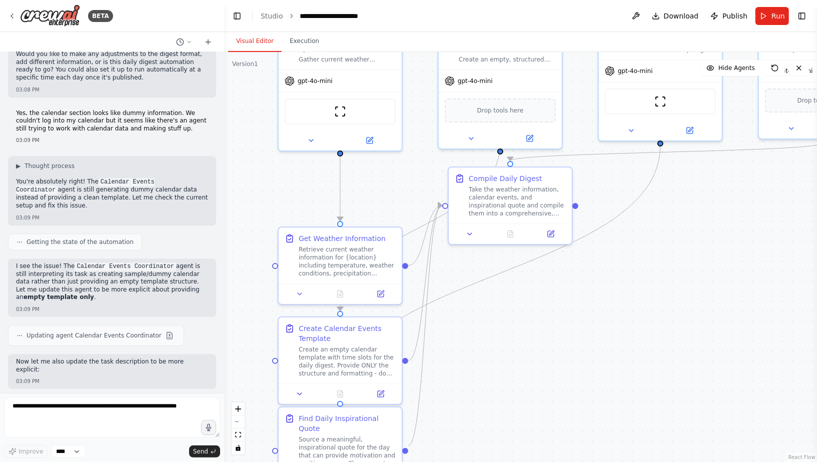
drag, startPoint x: 283, startPoint y: 268, endPoint x: 284, endPoint y: 190, distance: 78.0
click at [285, 190] on div ".deletable-edge-delete-btn { width: 20px; height: 20px; border: 0px solid #ffff…" at bounding box center [520, 257] width 593 height 410
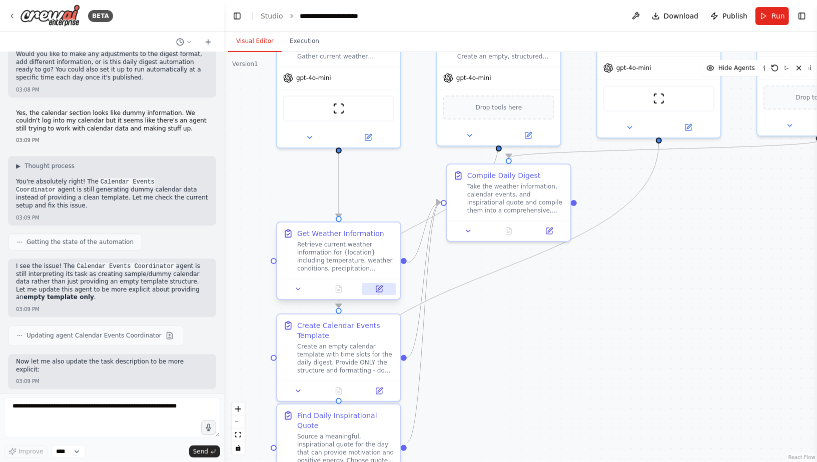
click at [382, 292] on icon at bounding box center [379, 289] width 8 height 8
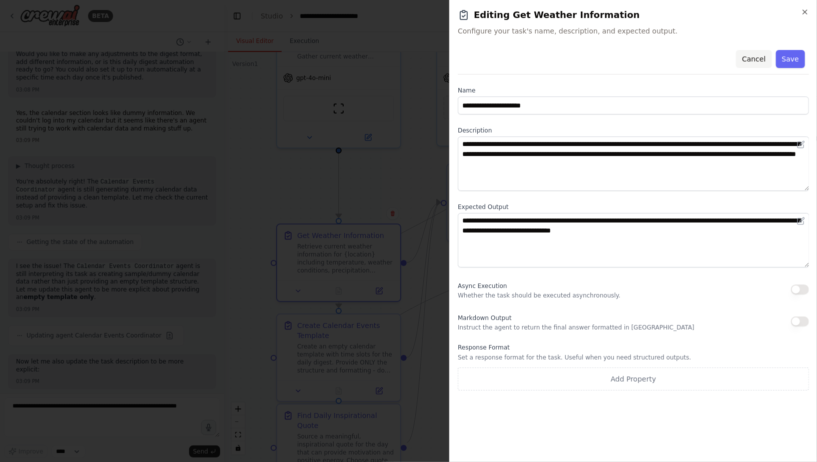
click at [753, 54] on button "Cancel" at bounding box center [754, 59] width 36 height 18
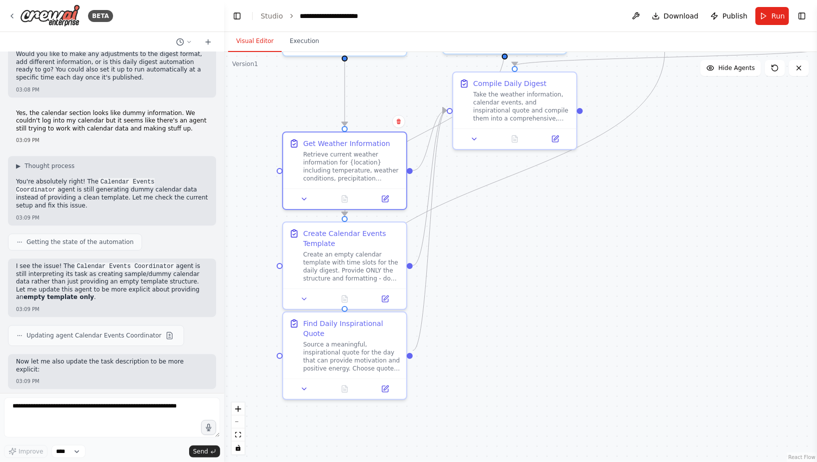
drag, startPoint x: 502, startPoint y: 347, endPoint x: 508, endPoint y: 254, distance: 93.2
click at [508, 254] on div ".deletable-edge-delete-btn { width: 20px; height: 20px; border: 0px solid #ffff…" at bounding box center [520, 257] width 593 height 410
click at [360, 345] on div "Source a meaningful, inspirational quote for the day that can provide motivatio…" at bounding box center [351, 354] width 97 height 32
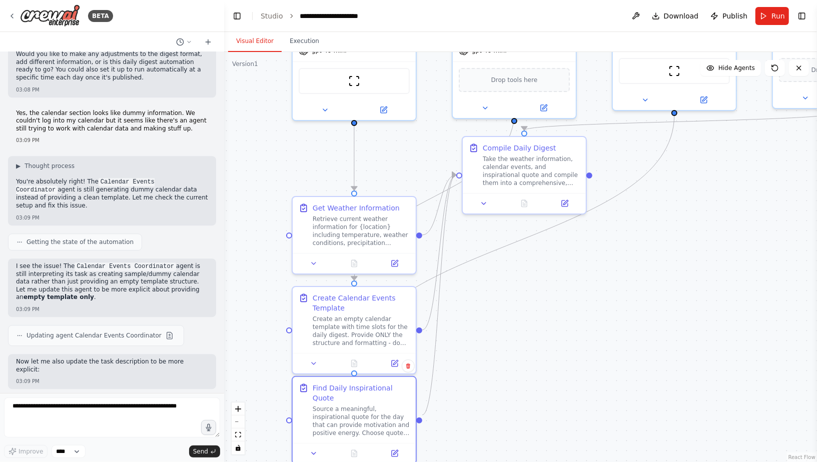
drag, startPoint x: 543, startPoint y: 335, endPoint x: 553, endPoint y: 400, distance: 66.2
click at [553, 400] on div ".deletable-edge-delete-btn { width: 20px; height: 20px; border: 0px solid #ffff…" at bounding box center [520, 257] width 593 height 410
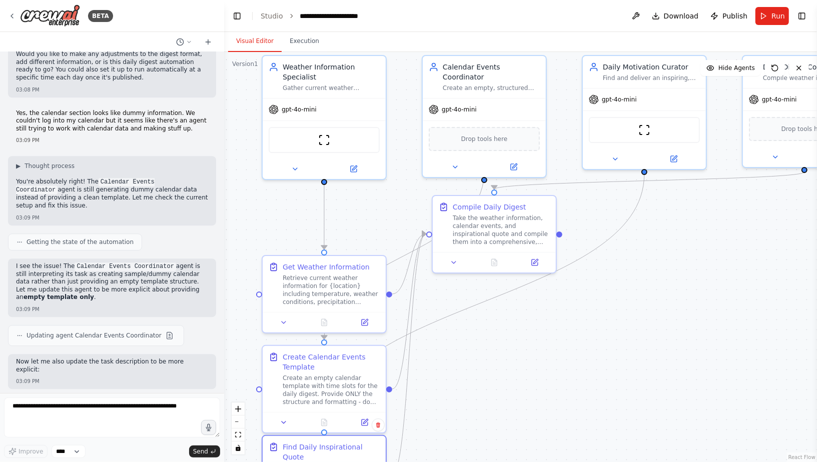
drag, startPoint x: 560, startPoint y: 346, endPoint x: 530, endPoint y: 405, distance: 66.2
click at [530, 405] on div ".deletable-edge-delete-btn { width: 20px; height: 20px; border: 0px solid #ffff…" at bounding box center [520, 257] width 593 height 410
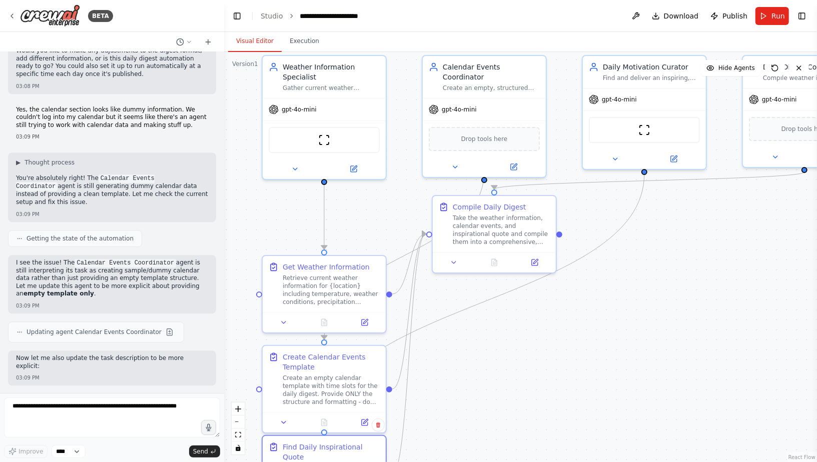
scroll to position [4221, 0]
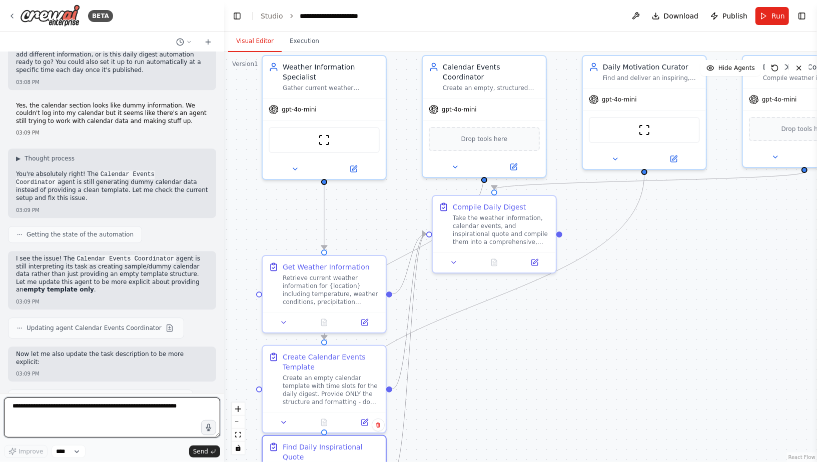
click at [143, 407] on textarea at bounding box center [112, 418] width 216 height 40
type textarea "**********"
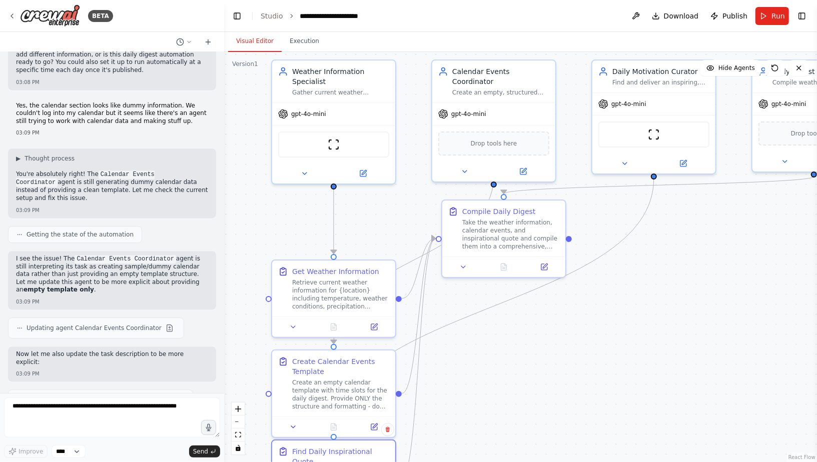
drag, startPoint x: 433, startPoint y: 411, endPoint x: 442, endPoint y: 415, distance: 10.3
click at [442, 415] on div ".deletable-edge-delete-btn { width: 20px; height: 20px; border: 0px solid #ffff…" at bounding box center [520, 257] width 593 height 410
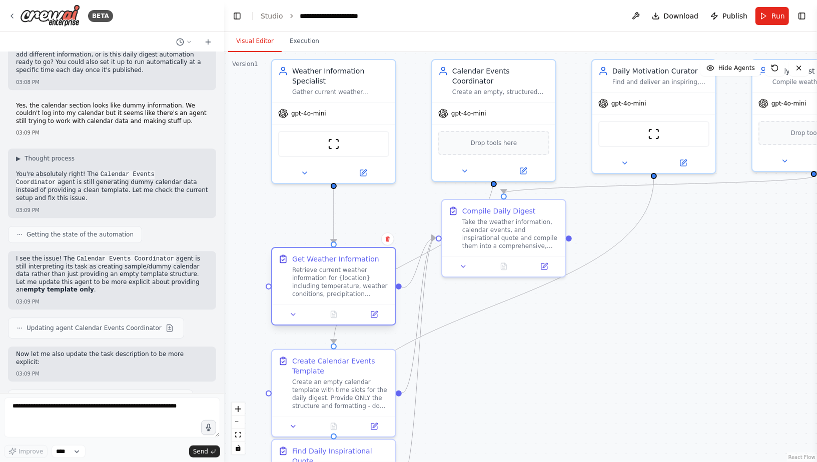
drag, startPoint x: 362, startPoint y: 309, endPoint x: 361, endPoint y: 294, distance: 14.6
click at [361, 295] on div "Get Weather Information Retrieve current weather information for {location} inc…" at bounding box center [333, 276] width 123 height 56
click at [541, 263] on icon at bounding box center [544, 265] width 6 height 6
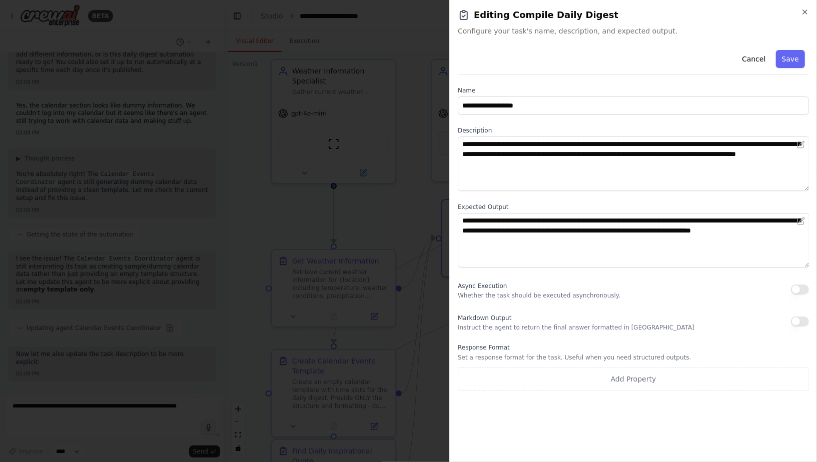
click at [421, 200] on div at bounding box center [408, 231] width 817 height 462
